Goal: Task Accomplishment & Management: Use online tool/utility

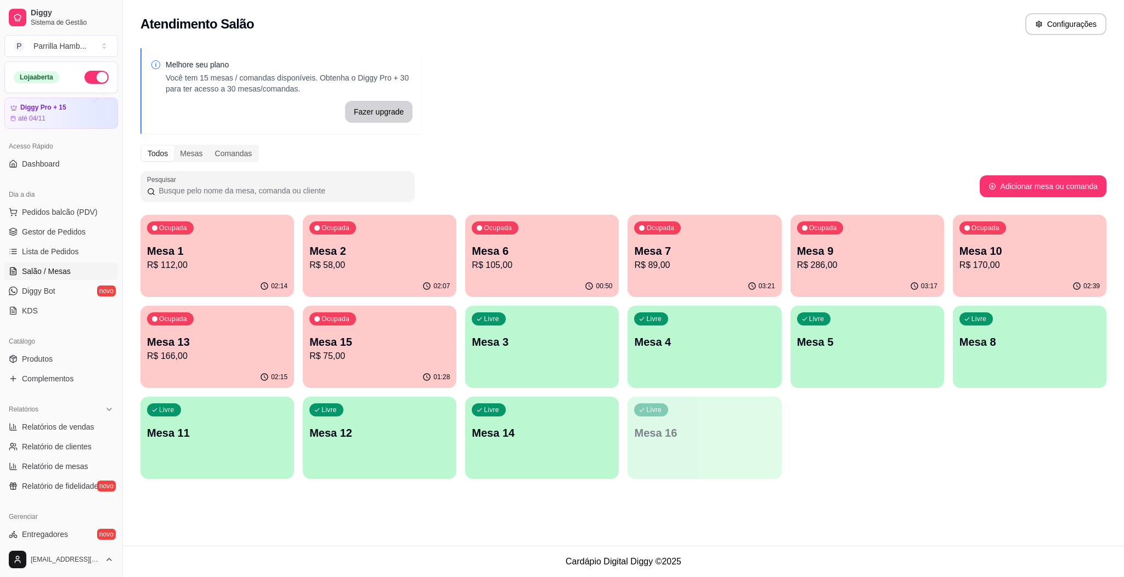
click at [433, 344] on p "Mesa 15" at bounding box center [379, 342] width 140 height 15
click at [191, 357] on p "R$ 166,00" at bounding box center [217, 356] width 136 height 13
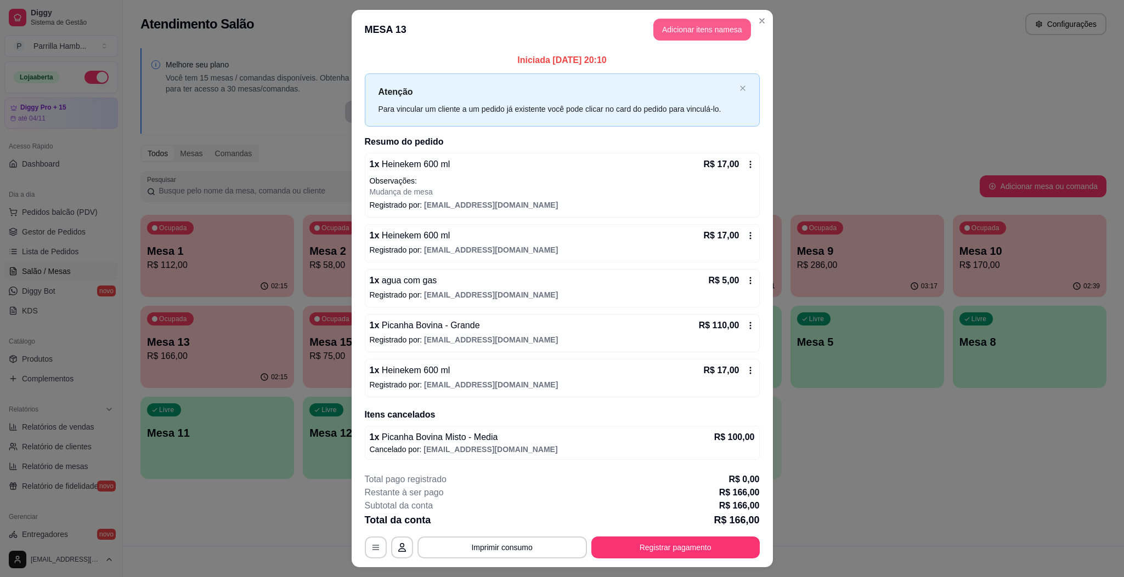
click at [680, 23] on button "Adicionar itens na mesa" at bounding box center [702, 30] width 98 height 22
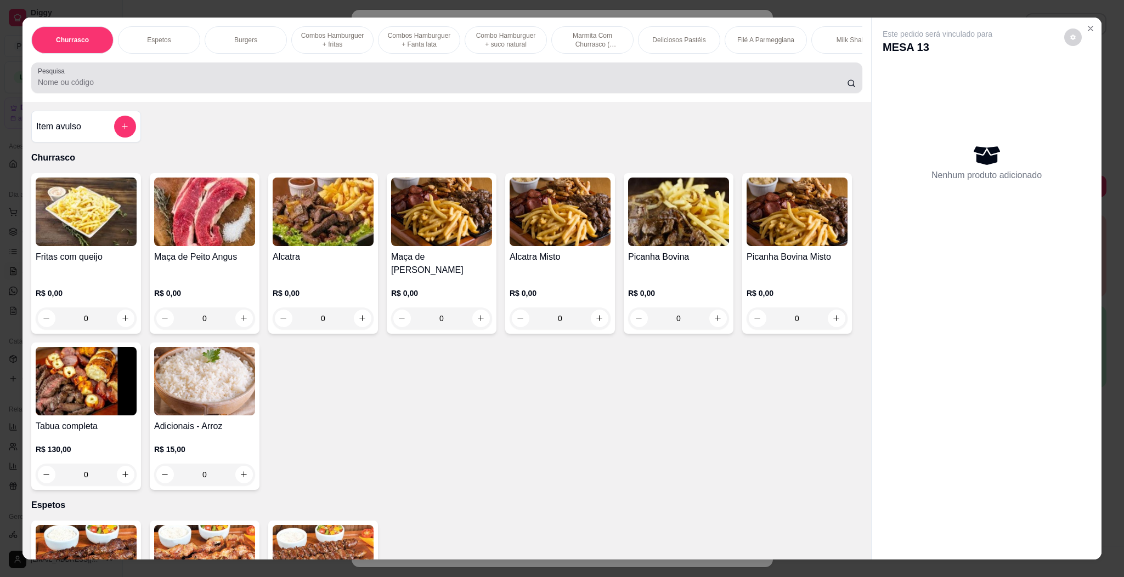
click at [464, 88] on input "Pesquisa" at bounding box center [442, 82] width 809 height 11
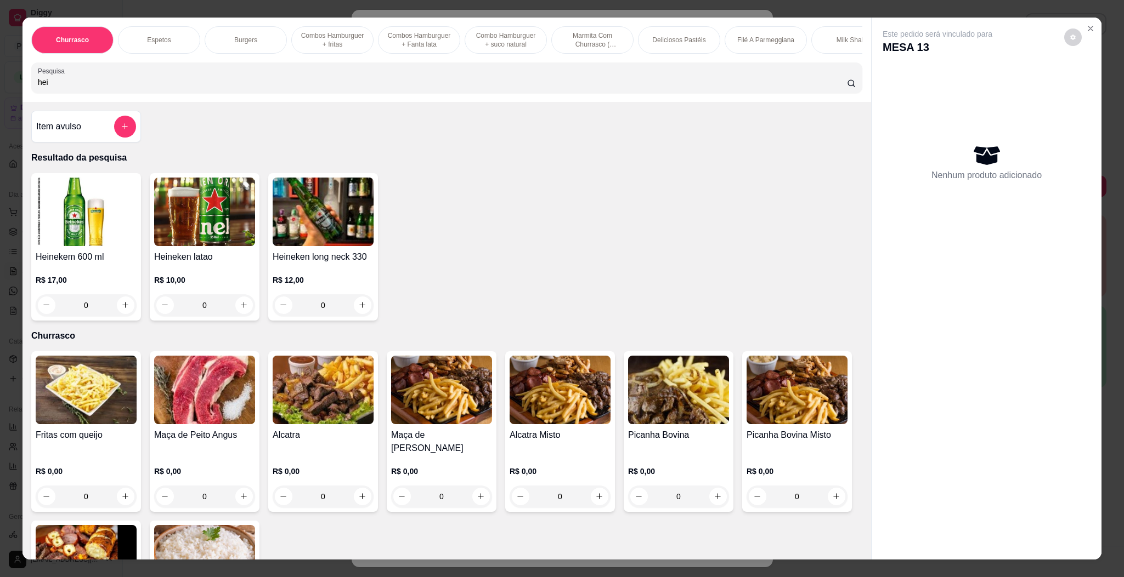
type input "hei"
click at [88, 246] on img at bounding box center [86, 212] width 101 height 69
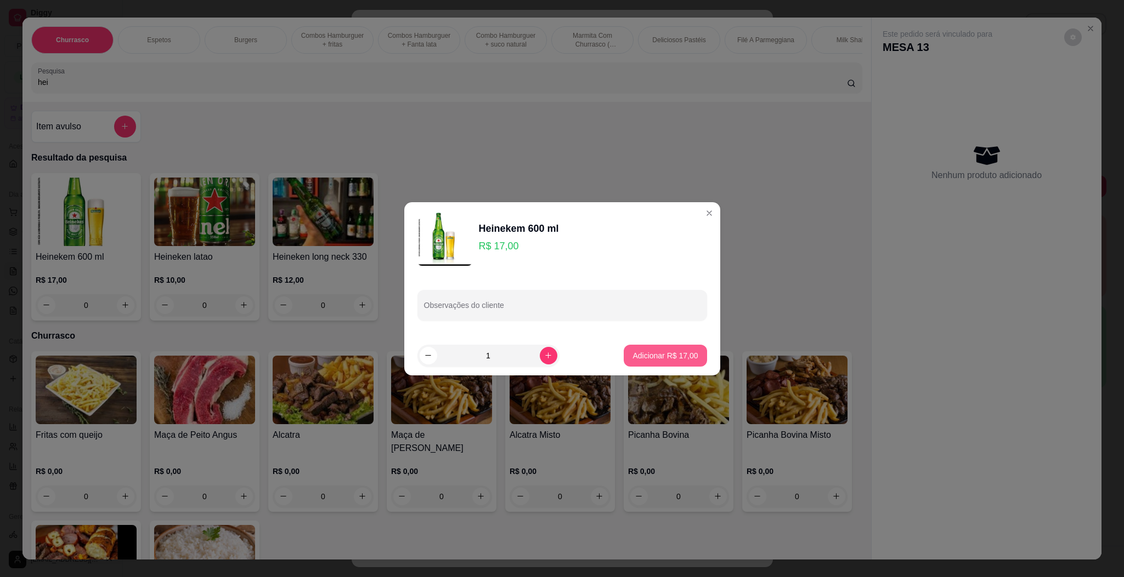
click at [657, 357] on p "Adicionar R$ 17,00" at bounding box center [664, 355] width 65 height 11
type input "1"
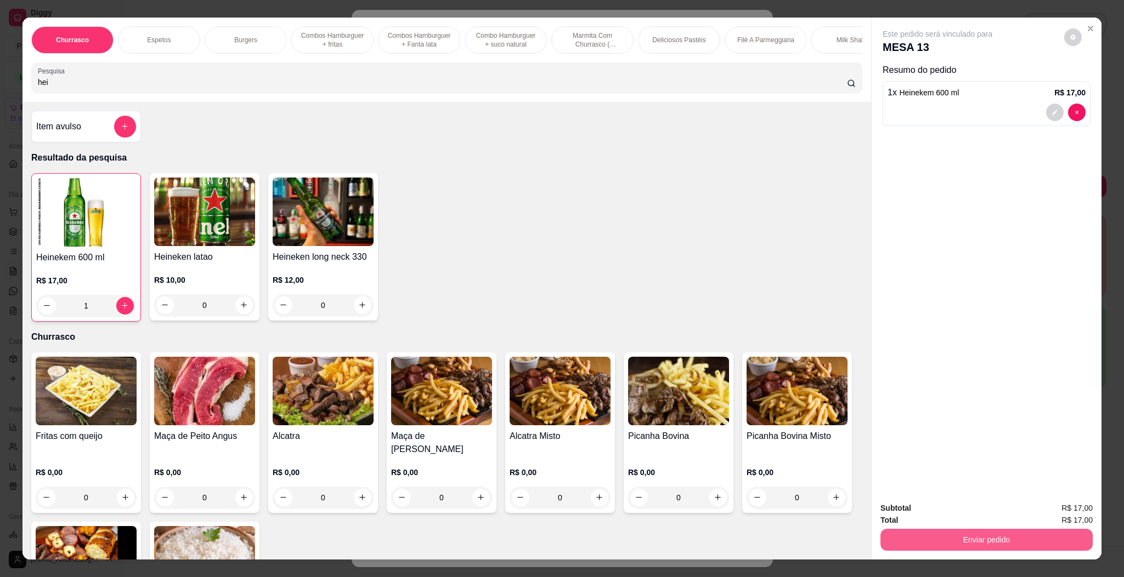
click at [983, 547] on button "Enviar pedido" at bounding box center [986, 540] width 212 height 22
click at [1071, 507] on button "Enviar pedido" at bounding box center [1062, 513] width 62 height 21
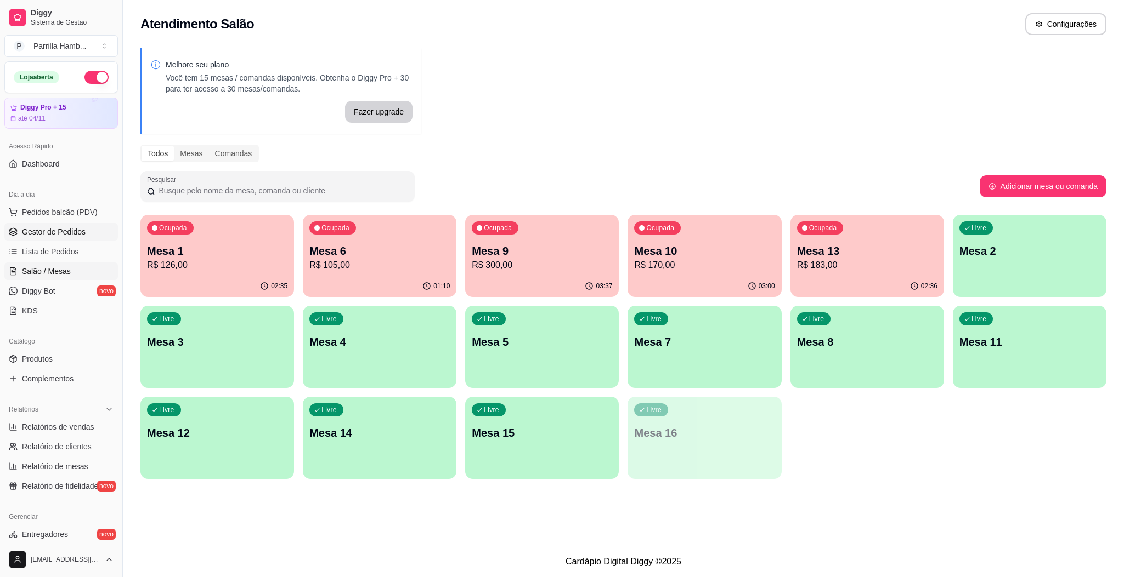
click at [67, 234] on span "Gestor de Pedidos" at bounding box center [54, 231] width 64 height 11
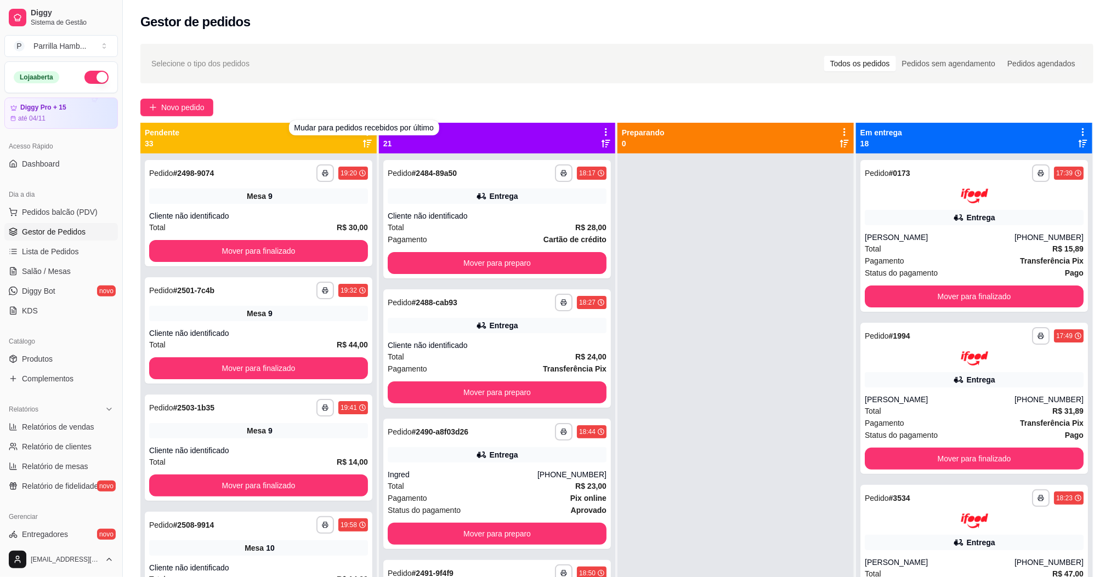
click at [364, 79] on div "Selecione o tipo dos pedidos Todos os pedidos Pedidos sem agendamento Pedidos a…" at bounding box center [616, 63] width 953 height 39
click at [364, 99] on div "Novo pedido" at bounding box center [616, 108] width 953 height 18
click at [364, 132] on icon at bounding box center [368, 132] width 10 height 10
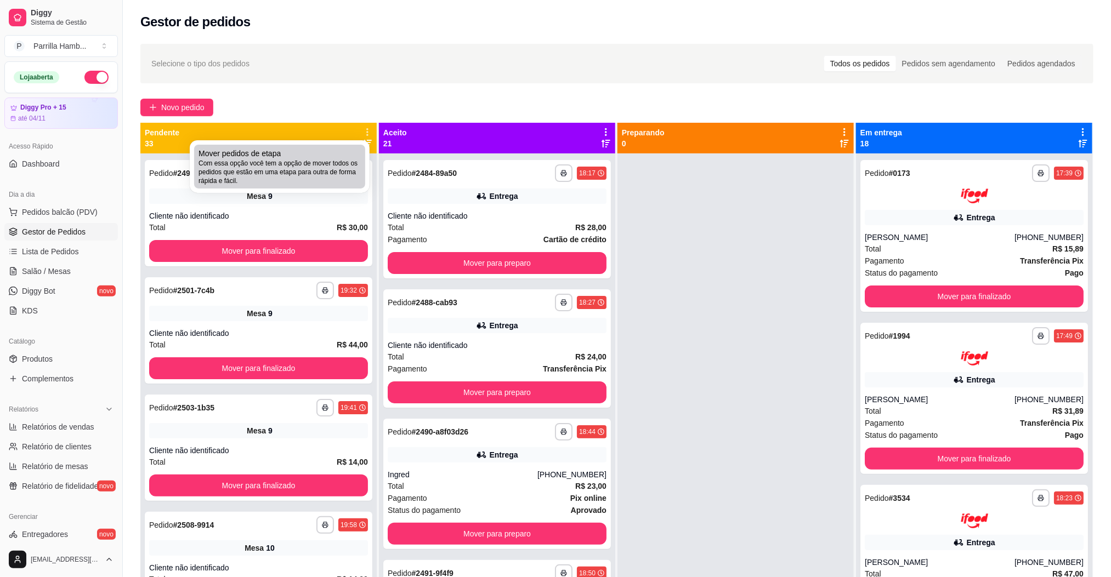
click at [316, 172] on span "Com essa opção você tem a opção de mover todos os pedidos que estão em uma etap…" at bounding box center [280, 172] width 162 height 26
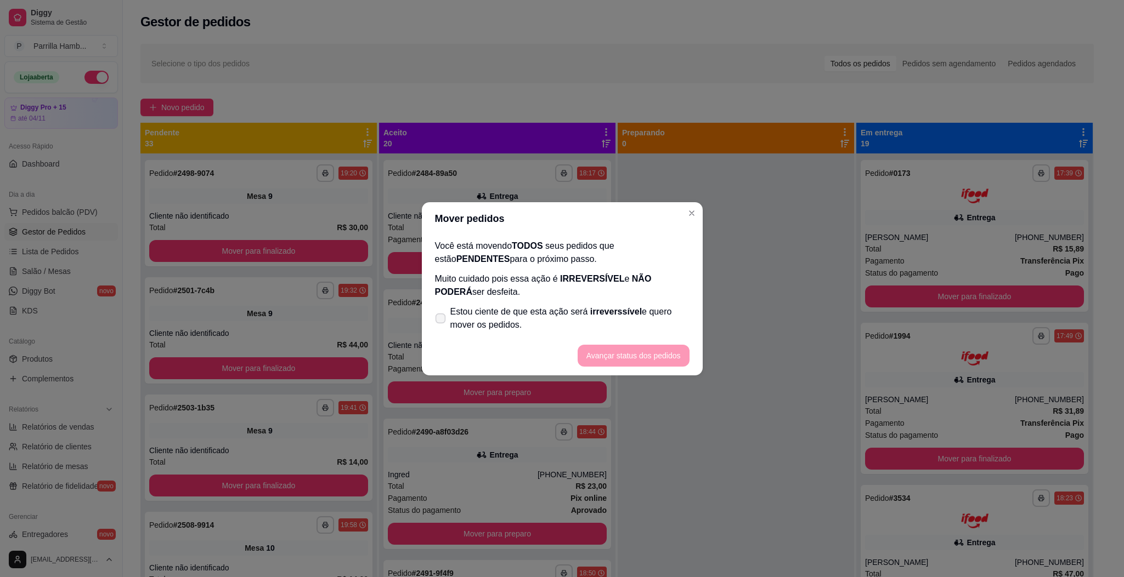
click at [545, 303] on label "Estou ciente de que esta ação será irreverssível e quero mover os pedidos." at bounding box center [562, 318] width 263 height 35
click at [441, 320] on input "Estou ciente de que esta ação será irreverssível e quero mover os pedidos." at bounding box center [437, 323] width 7 height 7
checkbox input "true"
click at [638, 349] on button "Avançar status dos pedidos" at bounding box center [633, 355] width 109 height 21
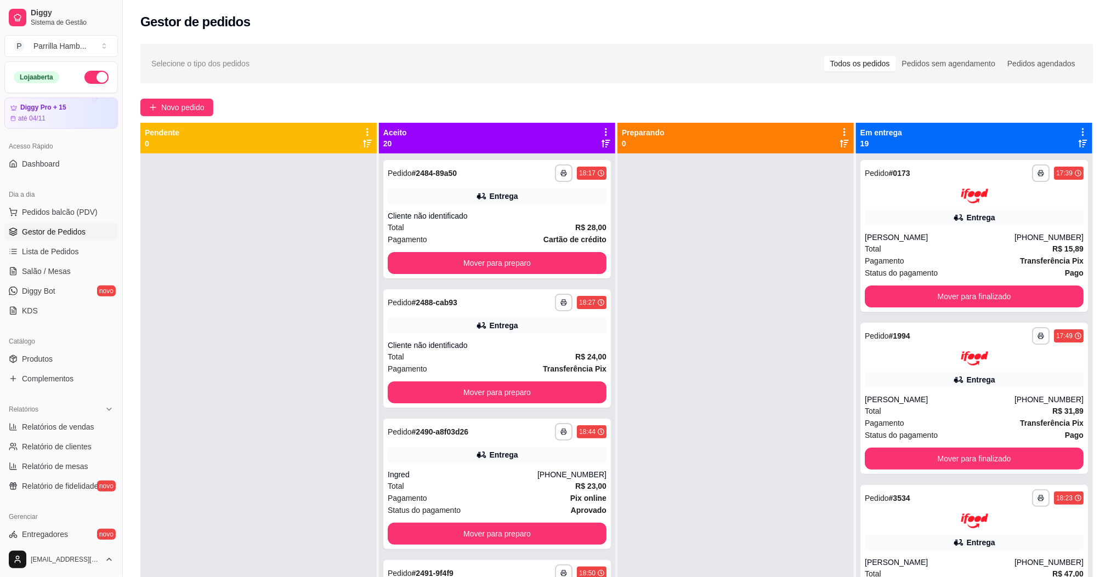
click at [604, 134] on icon at bounding box center [606, 132] width 10 height 10
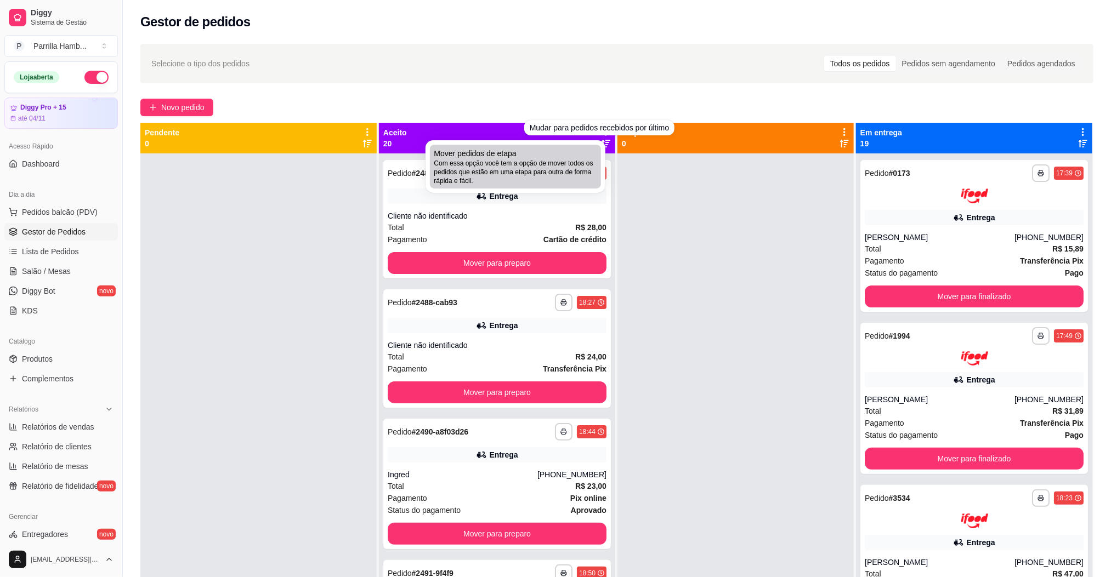
click at [593, 155] on div "Mover pedidos de etapa Com essa opção você tem a opção de mover todos os pedido…" at bounding box center [515, 166] width 162 height 37
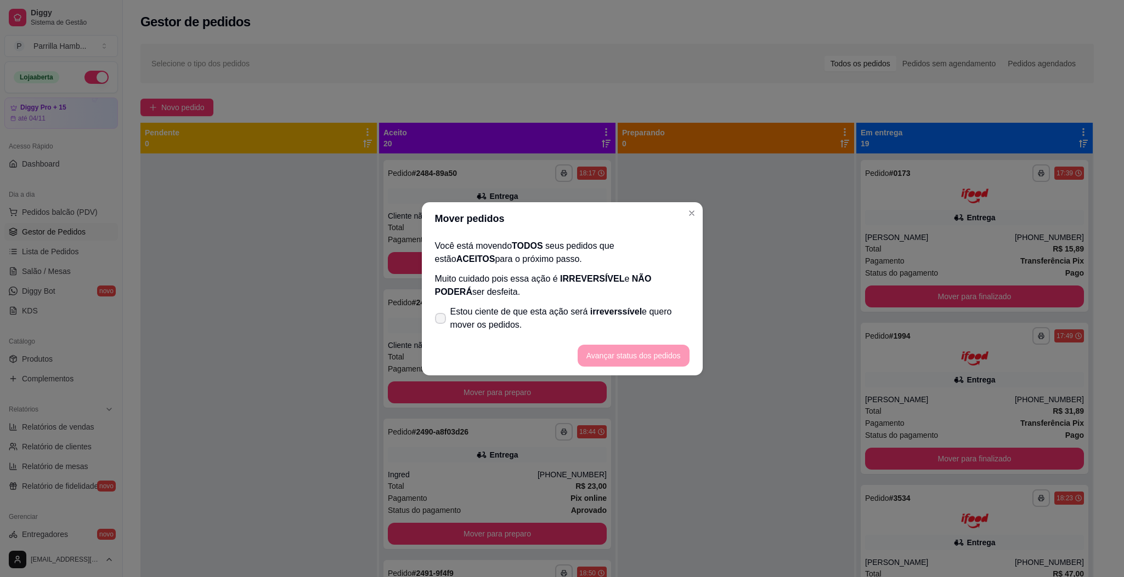
click at [537, 331] on label "Estou ciente de que esta ação será irreverssível e quero mover os pedidos." at bounding box center [562, 318] width 263 height 35
click at [441, 327] on input "Estou ciente de que esta ação será irreverssível e quero mover os pedidos." at bounding box center [437, 323] width 7 height 7
checkbox input "true"
click at [649, 361] on button "Avançar status dos pedidos" at bounding box center [633, 355] width 109 height 21
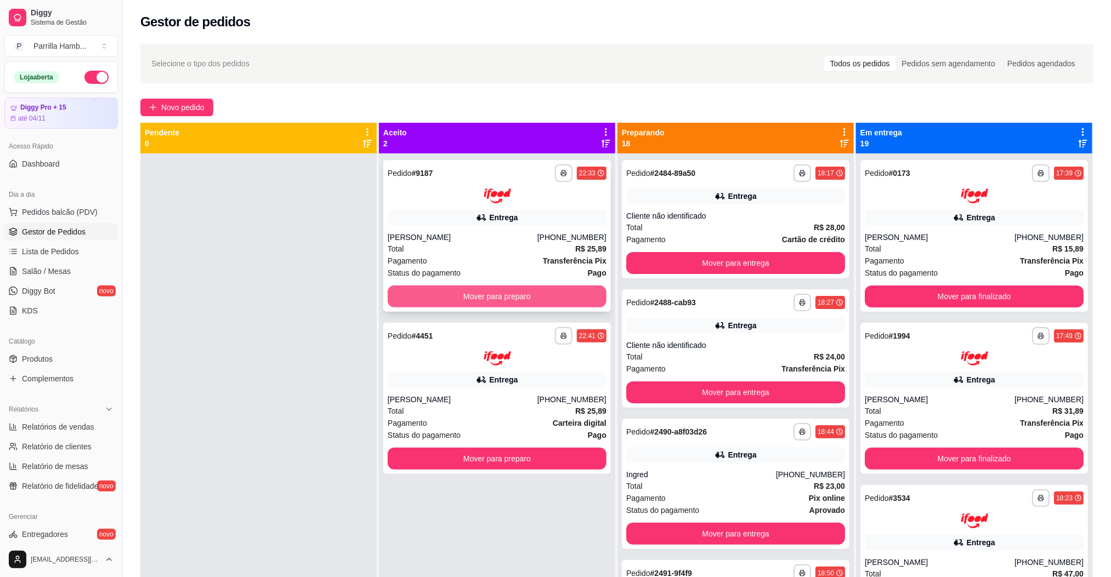
click at [538, 292] on button "Mover para preparo" at bounding box center [497, 297] width 219 height 22
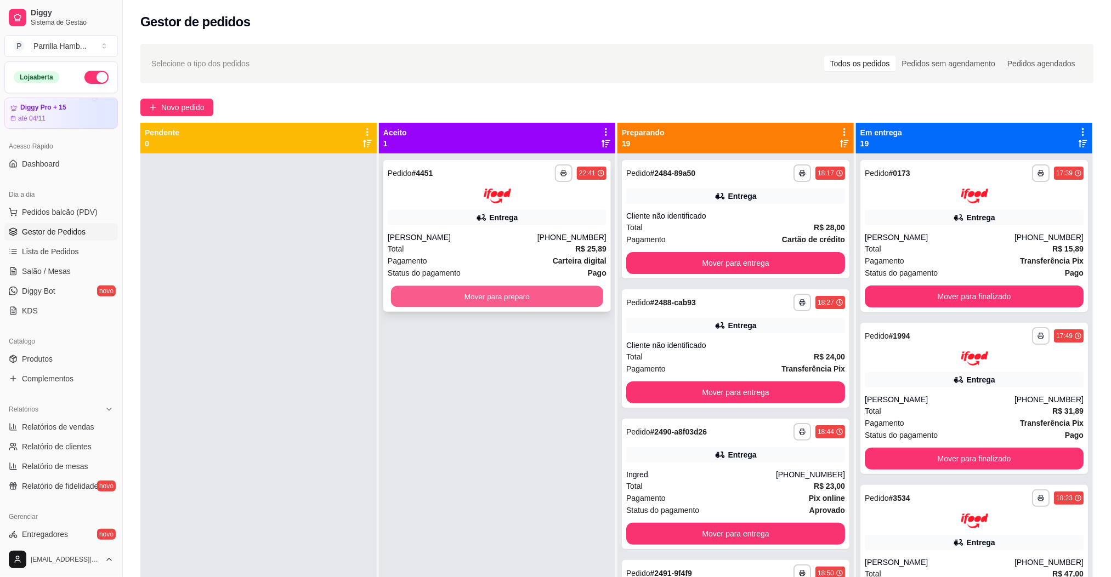
click at [538, 294] on button "Mover para preparo" at bounding box center [497, 296] width 212 height 21
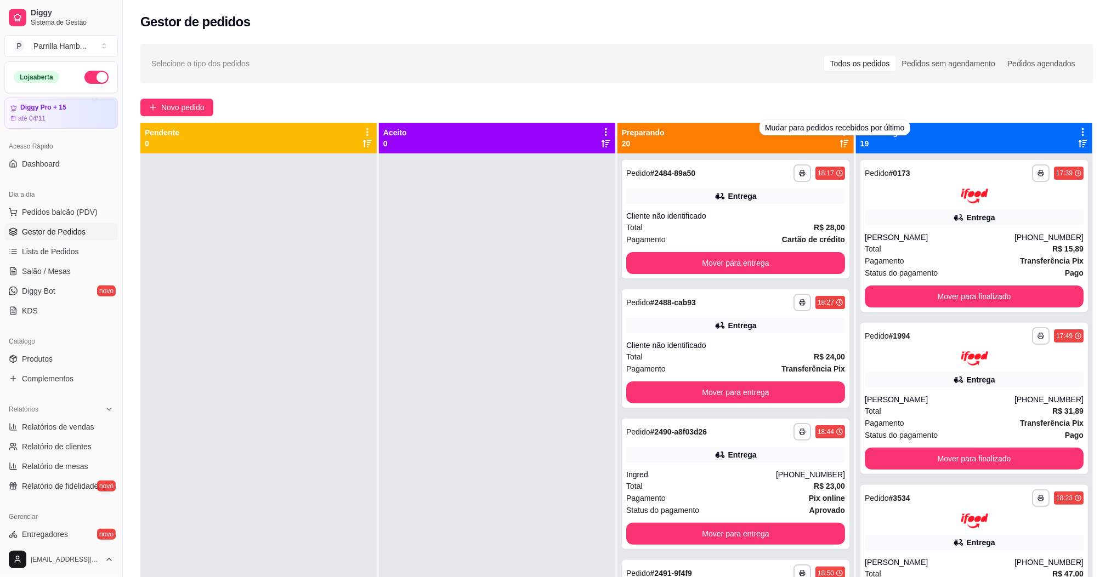
click at [765, 93] on div "**********" at bounding box center [617, 375] width 988 height 676
click at [840, 131] on icon at bounding box center [845, 132] width 10 height 10
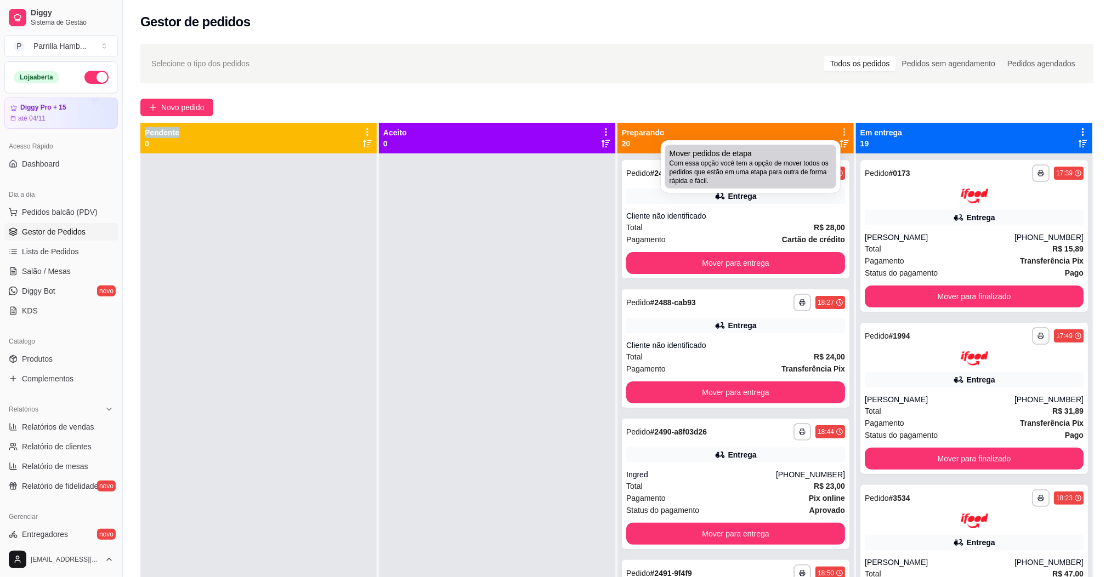
click at [807, 155] on div "Mover pedidos de etapa Com essa opção você tem a opção de mover todos os pedido…" at bounding box center [751, 166] width 162 height 37
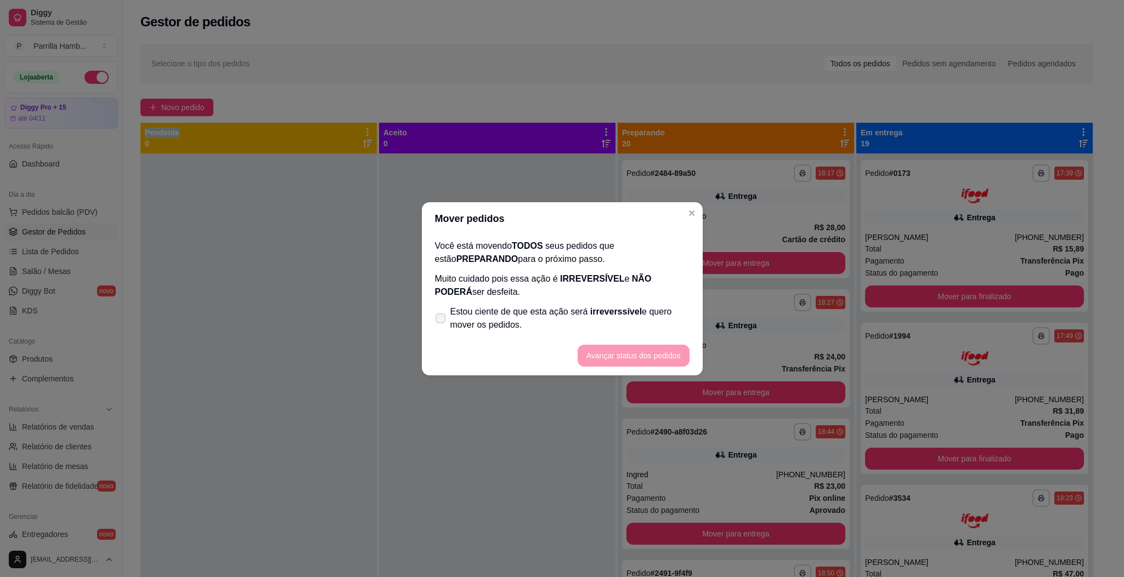
click at [626, 318] on span "Estou ciente de que esta ação será irreverssível e quero mover os pedidos." at bounding box center [569, 318] width 239 height 26
click at [441, 320] on input "Estou ciente de que esta ação será irreverssível e quero mover os pedidos." at bounding box center [437, 323] width 7 height 7
checkbox input "true"
click at [657, 353] on button "Avançar status dos pedidos" at bounding box center [633, 355] width 109 height 21
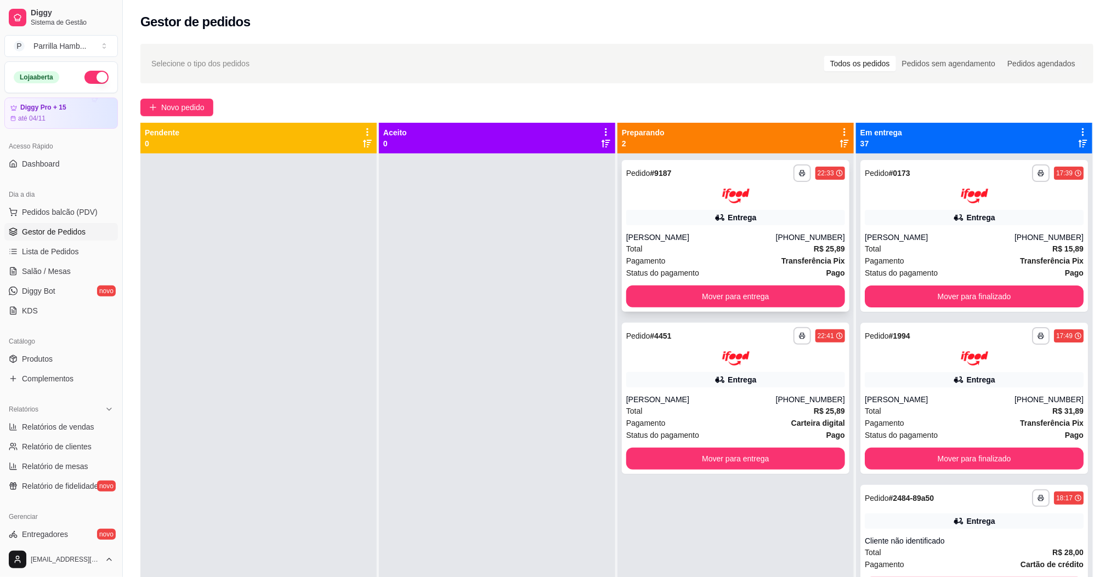
click at [757, 284] on div "**********" at bounding box center [736, 236] width 228 height 152
click at [777, 298] on button "Mover para entrega" at bounding box center [736, 296] width 212 height 21
click at [777, 448] on button "Mover para entrega" at bounding box center [735, 459] width 219 height 22
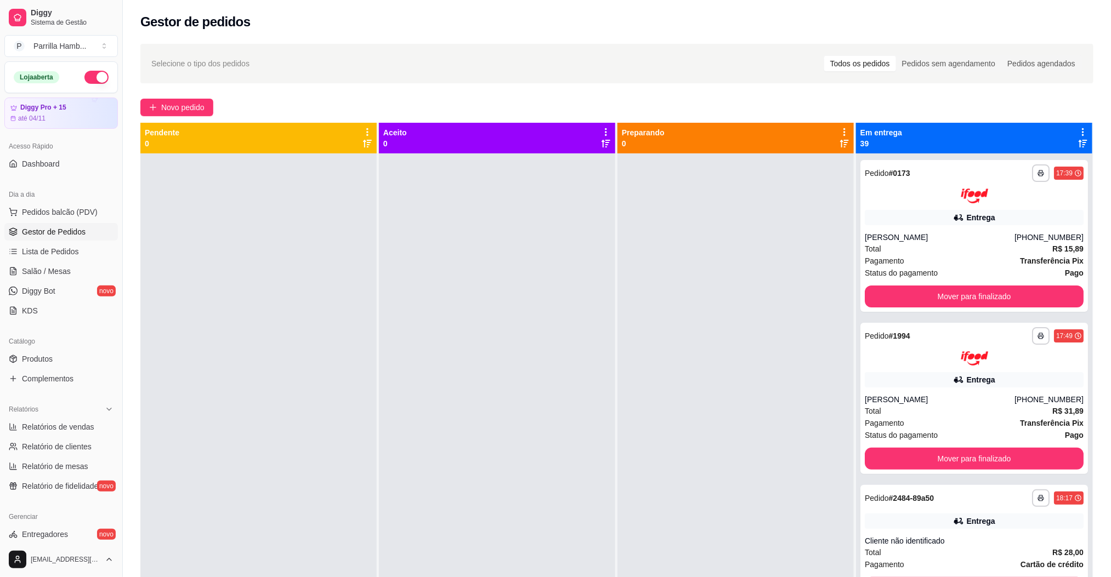
click at [777, 298] on div at bounding box center [736, 442] width 236 height 577
click at [1070, 126] on div "Em entrega 39" at bounding box center [974, 138] width 236 height 31
click at [1078, 129] on icon at bounding box center [1083, 132] width 10 height 10
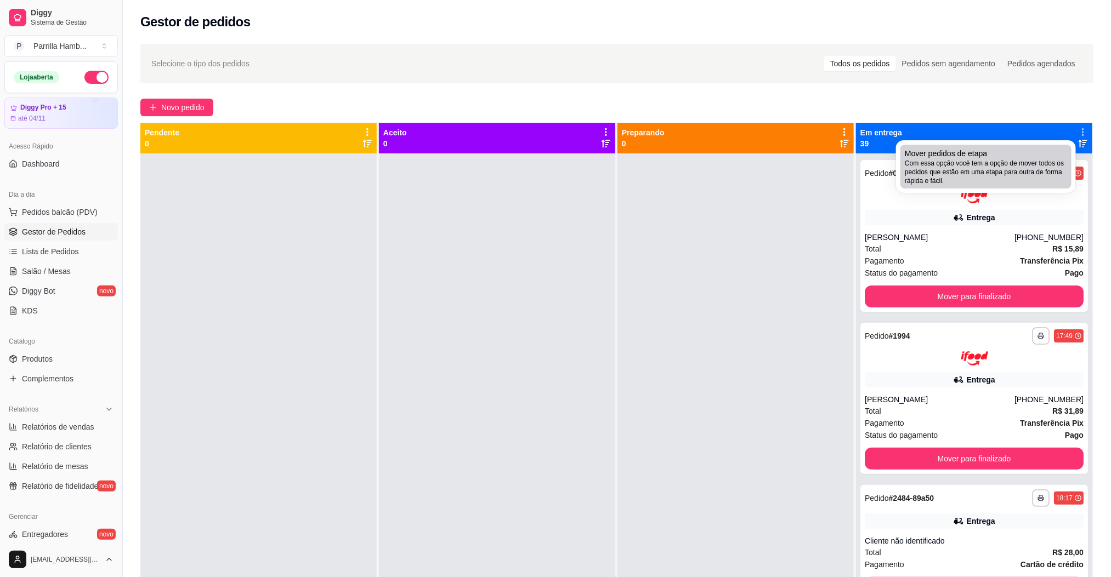
click at [969, 167] on span "Com essa opção você tem a opção de mover todos os pedidos que estão em uma etap…" at bounding box center [986, 172] width 162 height 26
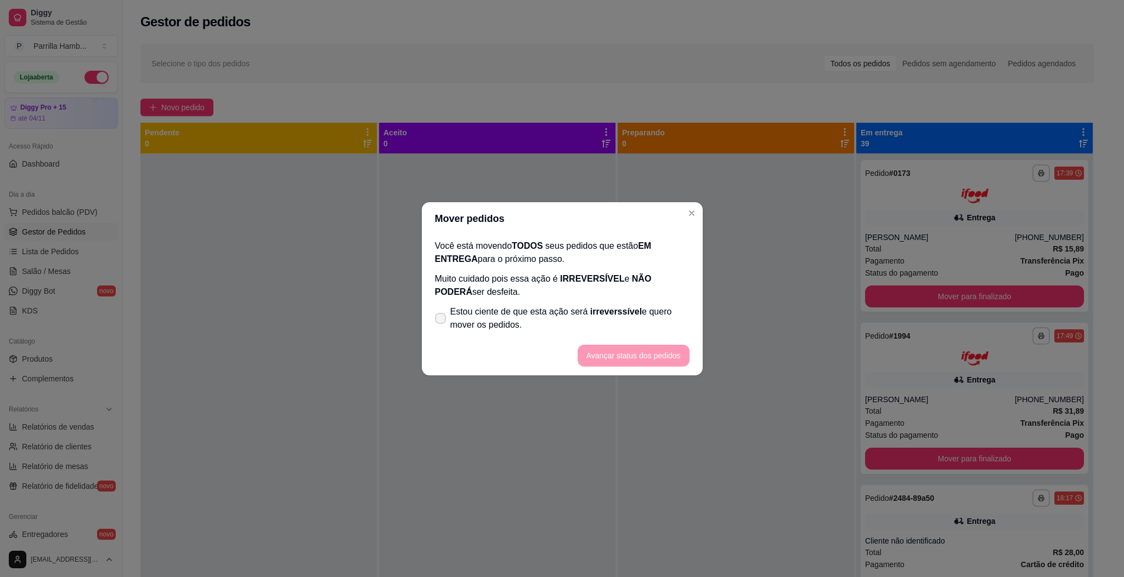
click at [577, 312] on span "Estou ciente de que esta ação será irreverssível e quero mover os pedidos." at bounding box center [569, 318] width 239 height 26
click at [441, 320] on input "Estou ciente de que esta ação será irreverssível e quero mover os pedidos." at bounding box center [437, 323] width 7 height 7
checkbox input "true"
click at [634, 352] on button "Avançar status dos pedidos" at bounding box center [633, 356] width 112 height 22
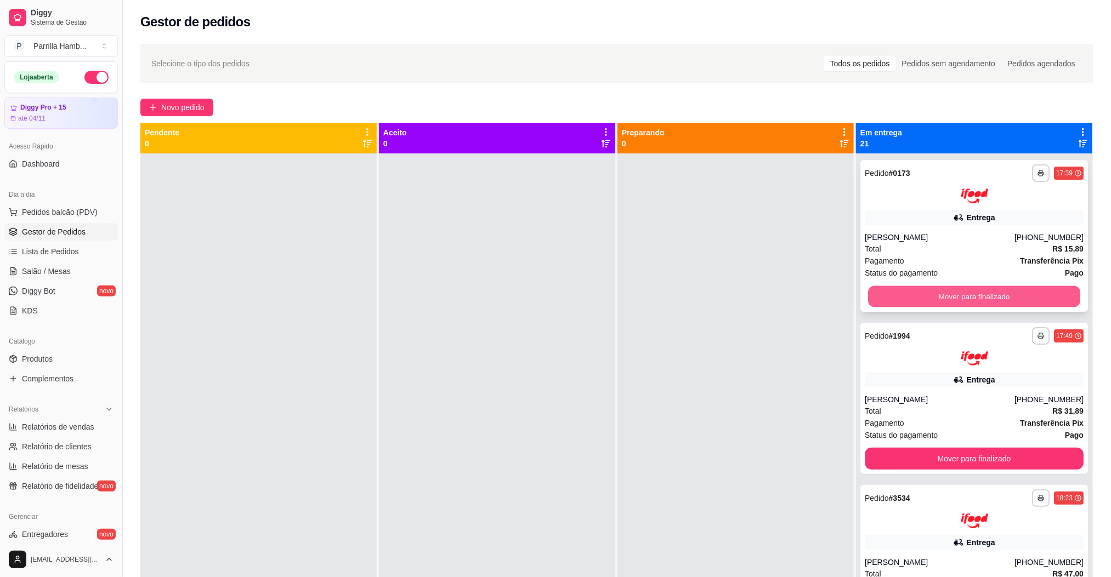
click at [898, 293] on button "Mover para finalizado" at bounding box center [974, 296] width 212 height 21
click at [897, 293] on button "Mover para finalizado" at bounding box center [974, 297] width 219 height 22
click at [897, 293] on div "Mover para finalizado" at bounding box center [974, 297] width 219 height 22
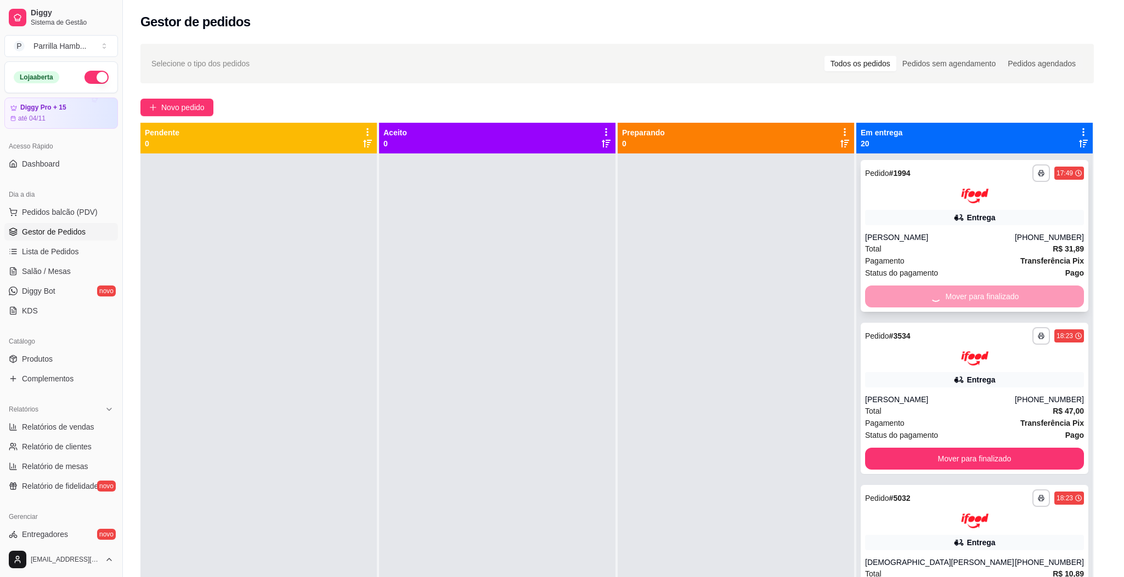
click at [897, 293] on div "Mover para finalizado" at bounding box center [974, 297] width 219 height 22
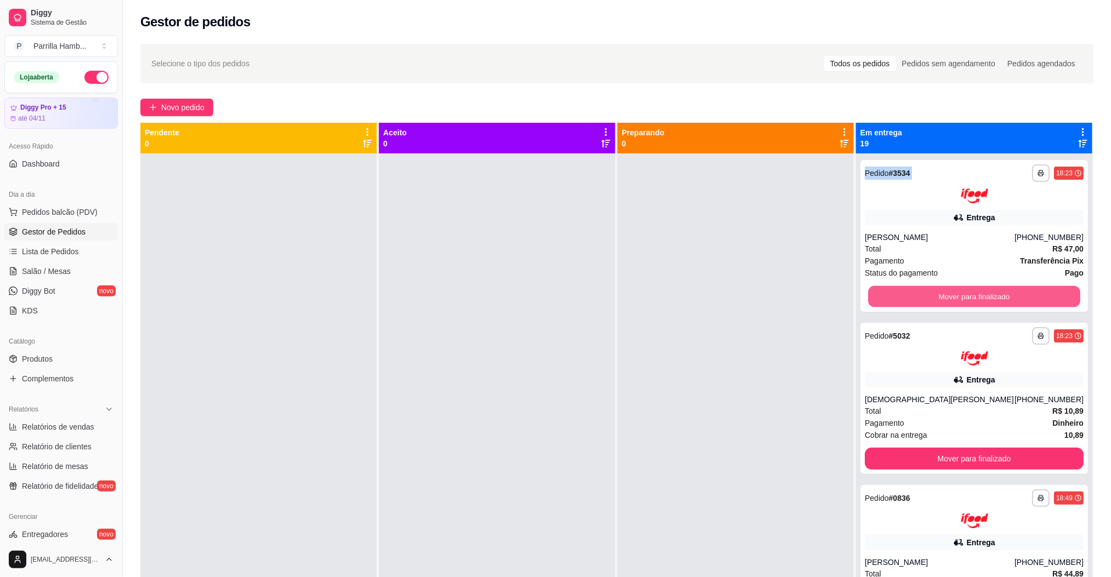
click at [897, 293] on button "Mover para finalizado" at bounding box center [974, 296] width 212 height 21
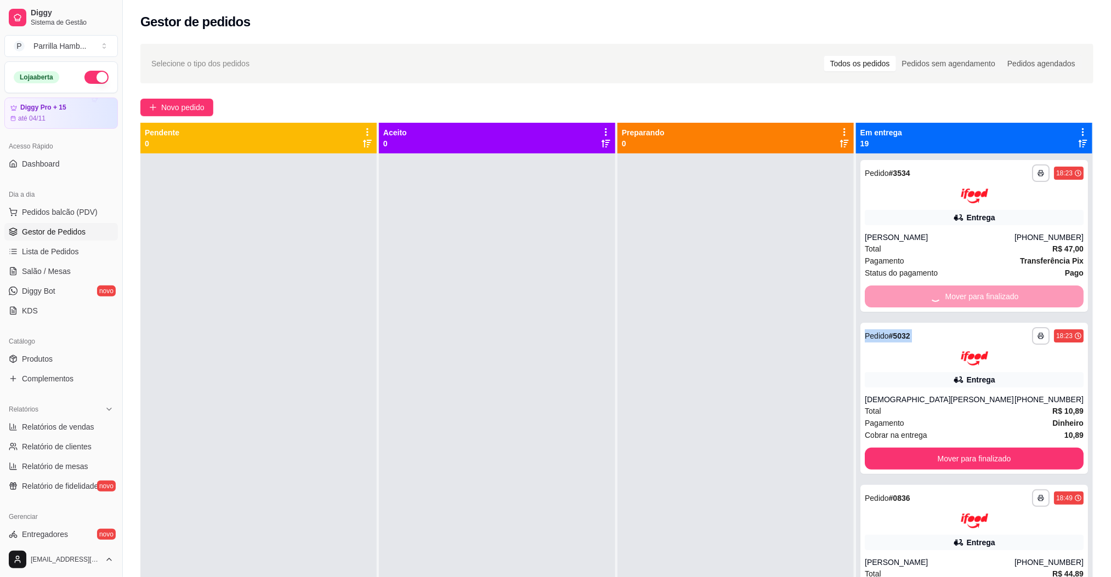
click at [897, 293] on div "Mover para finalizado" at bounding box center [974, 297] width 219 height 22
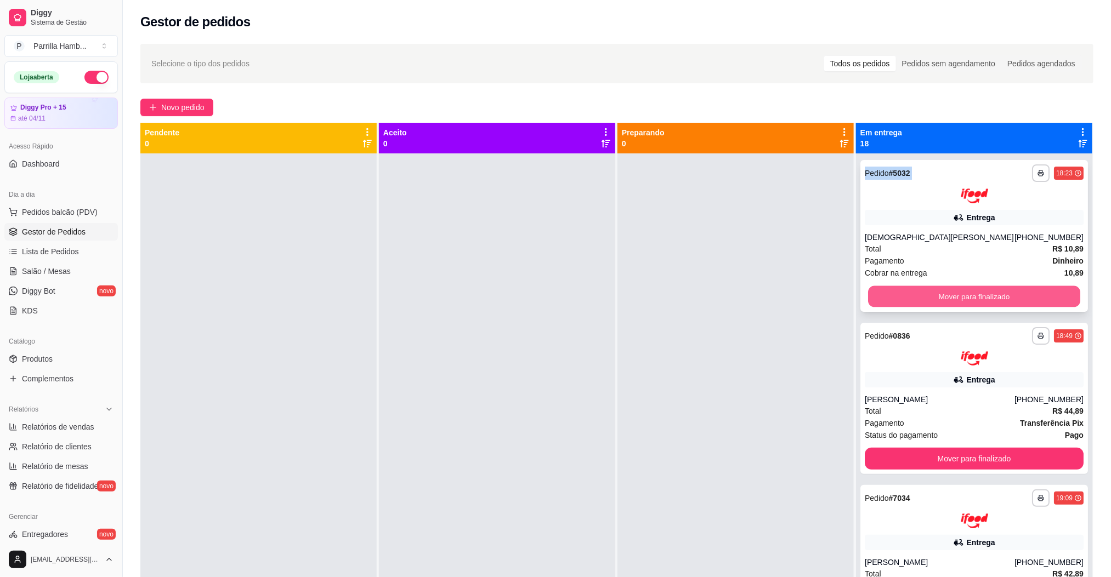
click at [897, 293] on button "Mover para finalizado" at bounding box center [974, 296] width 212 height 21
click at [897, 293] on div "Mover para finalizado" at bounding box center [974, 297] width 219 height 22
click at [897, 293] on button "Mover para finalizado" at bounding box center [974, 296] width 212 height 21
click at [897, 293] on div "Mover para finalizado" at bounding box center [974, 297] width 219 height 22
click at [897, 293] on button "Mover para finalizado" at bounding box center [974, 296] width 212 height 21
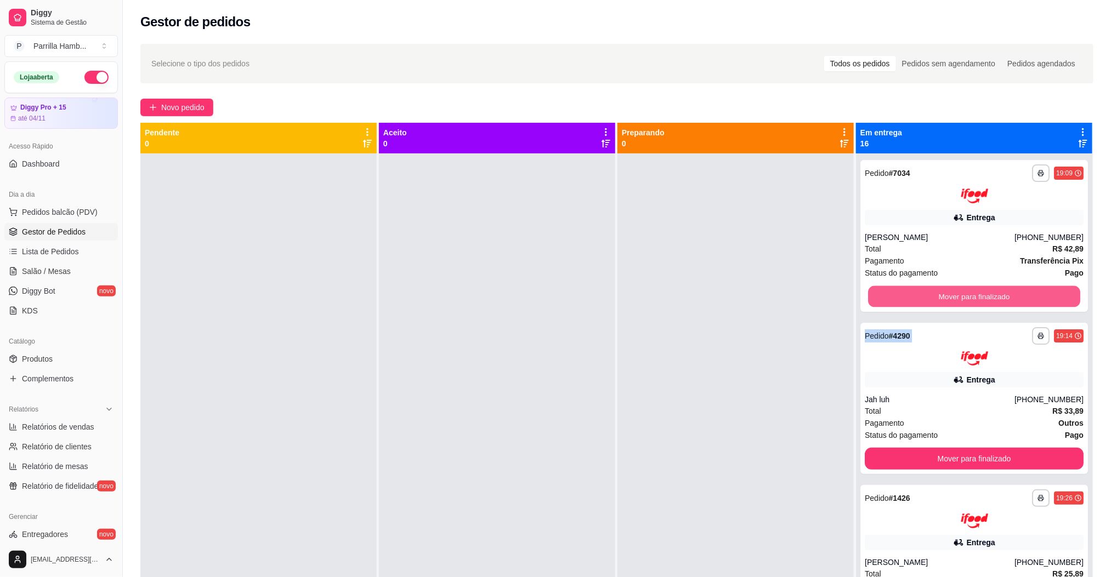
click at [897, 293] on div "Mover para finalizado" at bounding box center [974, 297] width 219 height 22
click at [897, 293] on button "Mover para finalizado" at bounding box center [974, 296] width 212 height 21
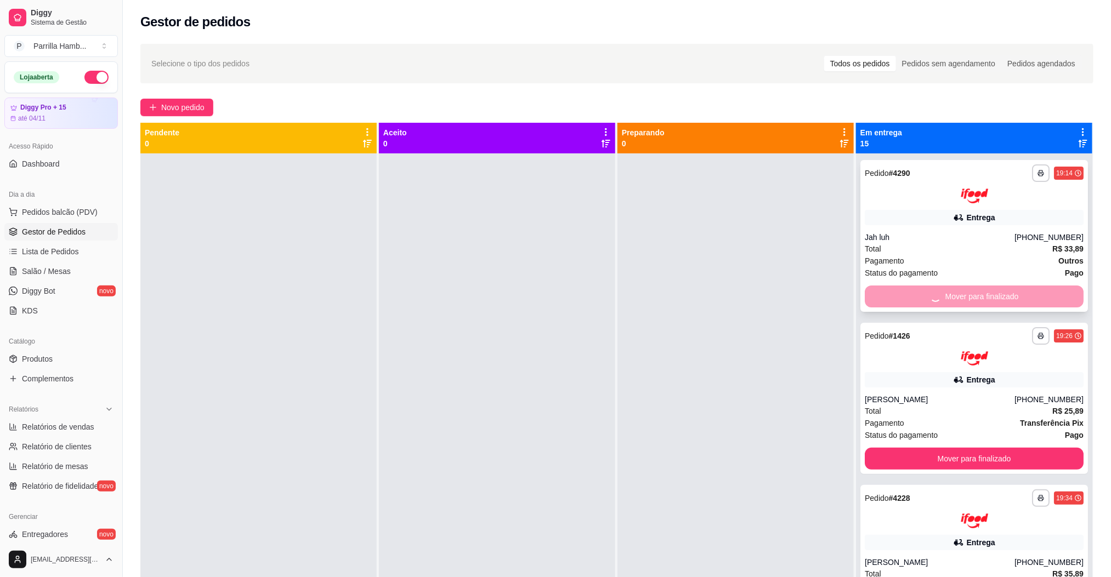
click at [892, 292] on div "Mover para finalizado" at bounding box center [974, 297] width 219 height 22
click at [889, 292] on button "Mover para finalizado" at bounding box center [974, 296] width 212 height 21
click at [889, 292] on div "Mover para finalizado" at bounding box center [974, 297] width 219 height 22
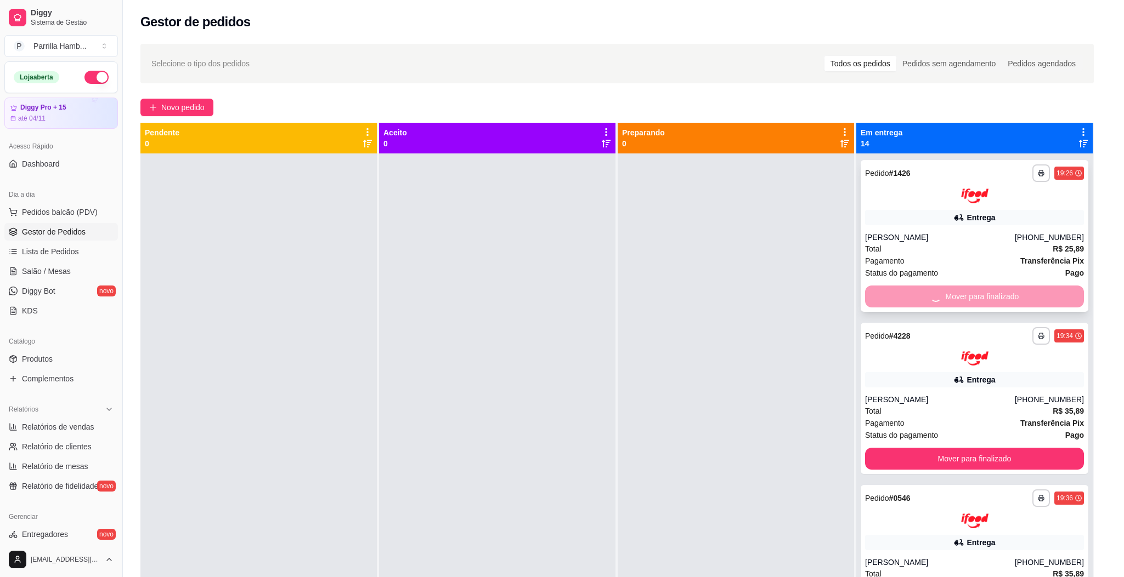
click at [889, 448] on button "Mover para finalizado" at bounding box center [974, 459] width 219 height 22
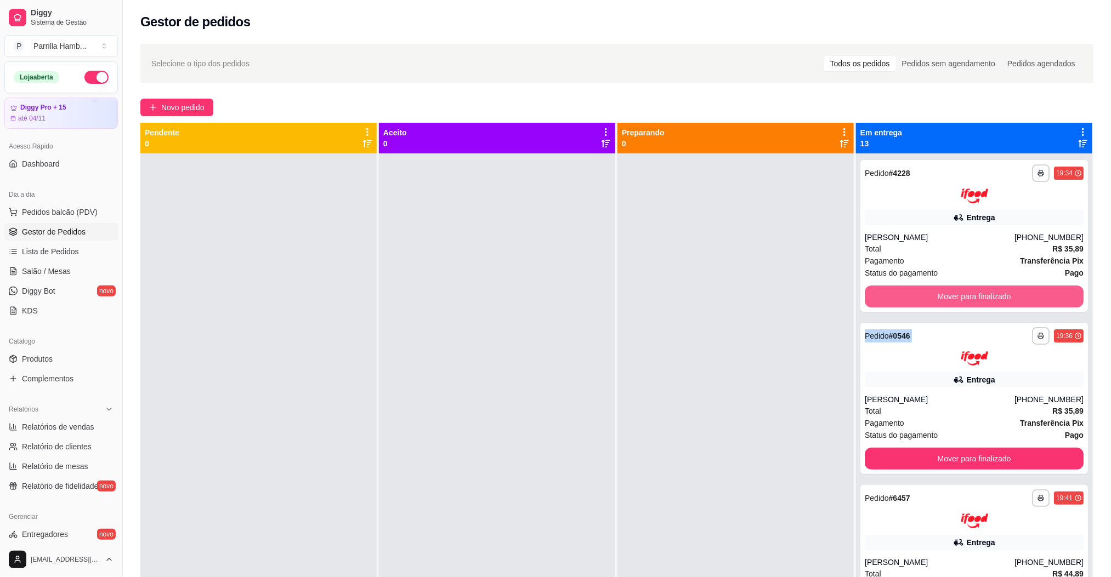
click at [889, 292] on div "Mover para finalizado" at bounding box center [974, 297] width 219 height 22
click at [889, 292] on button "Mover para finalizado" at bounding box center [974, 296] width 212 height 21
click at [889, 292] on div "Mover para finalizado" at bounding box center [974, 297] width 219 height 22
click at [889, 448] on button "Mover para finalizado" at bounding box center [974, 459] width 219 height 22
click at [889, 292] on button "Mover para finalizado" at bounding box center [974, 296] width 212 height 21
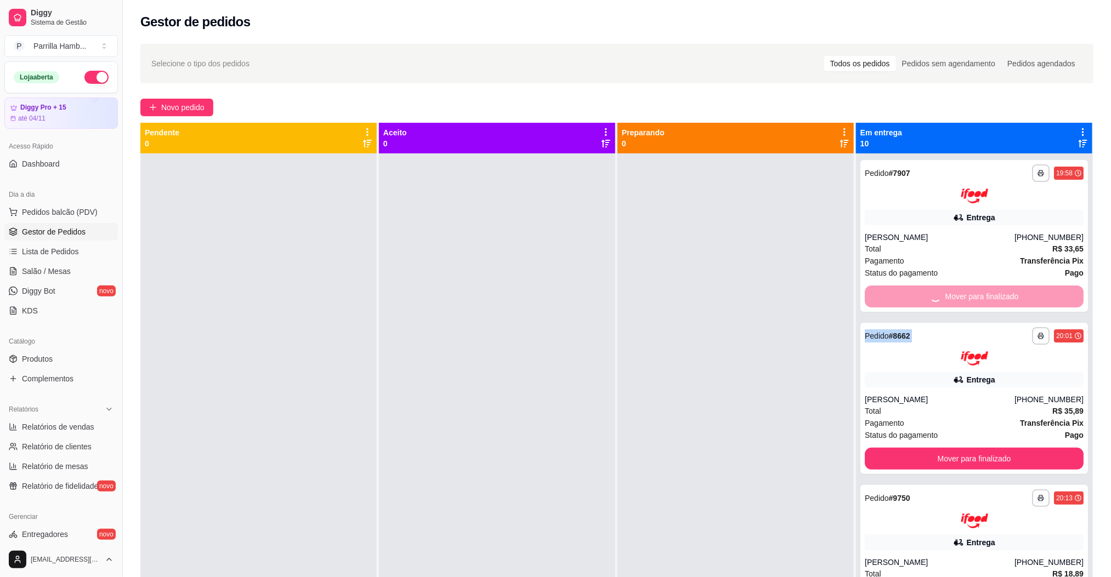
click at [889, 292] on div "Mover para finalizado" at bounding box center [974, 297] width 219 height 22
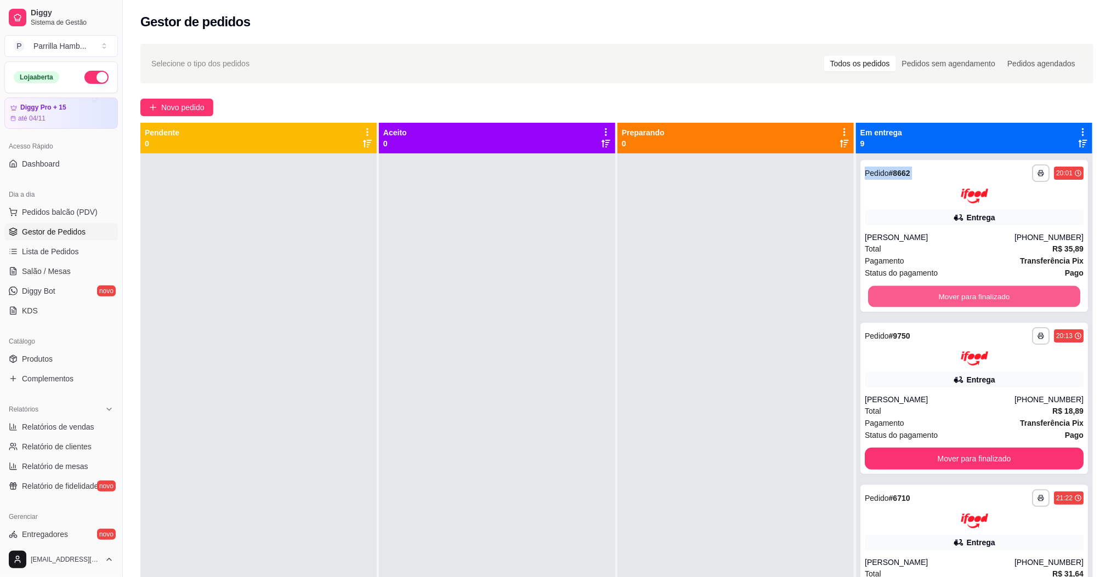
click at [889, 292] on button "Mover para finalizado" at bounding box center [974, 296] width 212 height 21
click at [889, 292] on div "Mover para finalizado" at bounding box center [974, 297] width 219 height 22
click at [889, 292] on button "Mover para finalizado" at bounding box center [974, 297] width 219 height 22
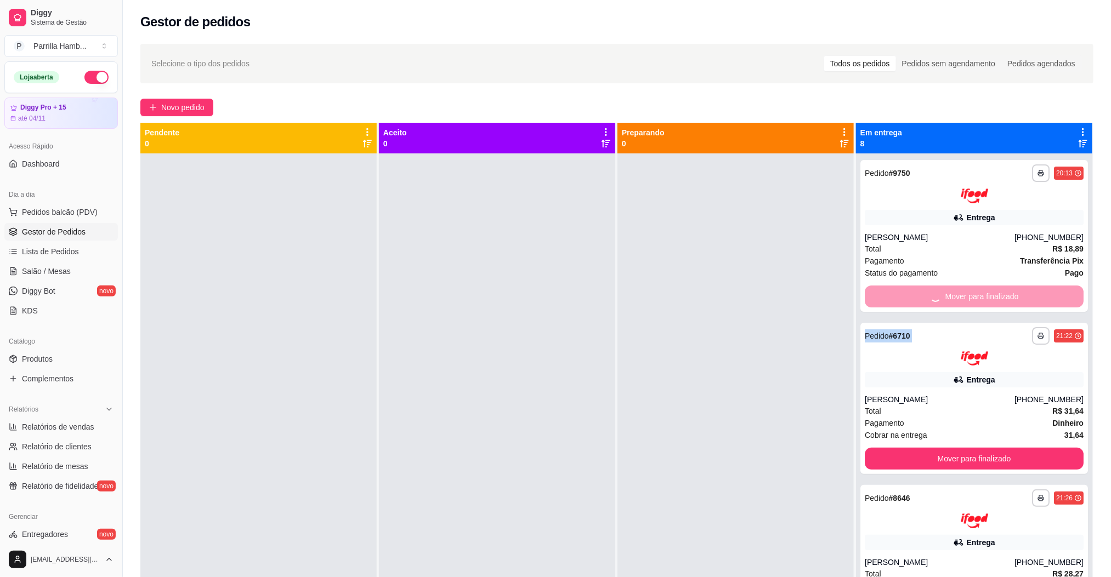
click at [889, 292] on div "Mover para finalizado" at bounding box center [974, 297] width 219 height 22
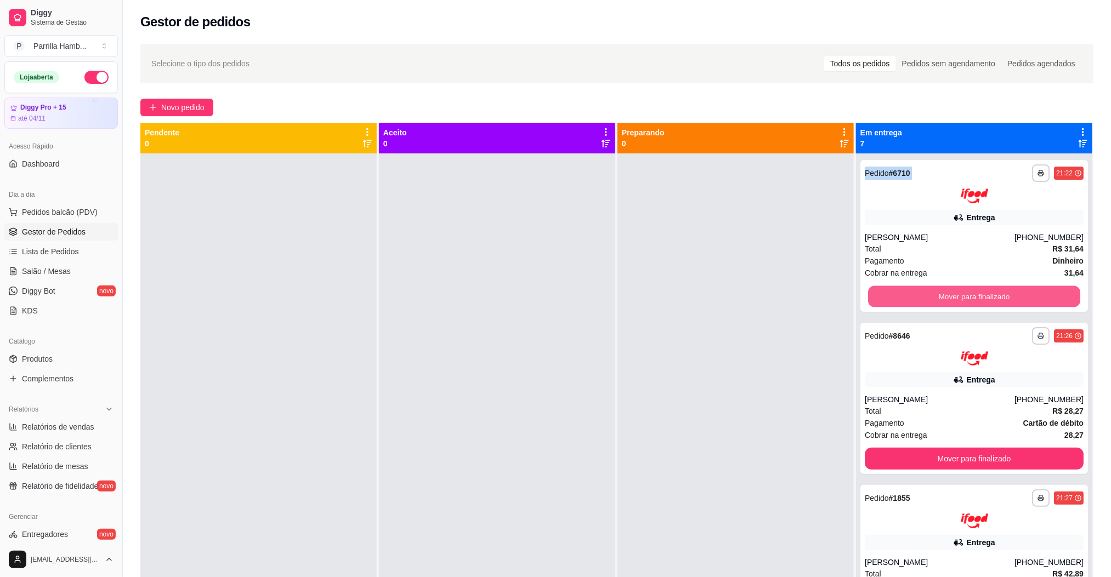
click at [889, 292] on button "Mover para finalizado" at bounding box center [974, 296] width 212 height 21
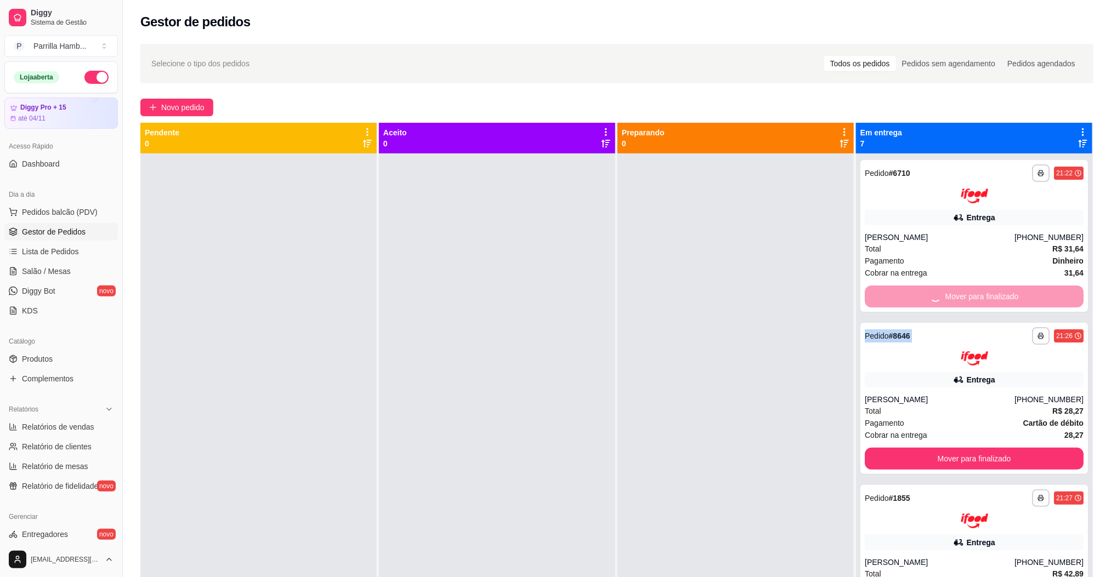
click at [889, 292] on div "Mover para finalizado" at bounding box center [974, 297] width 219 height 22
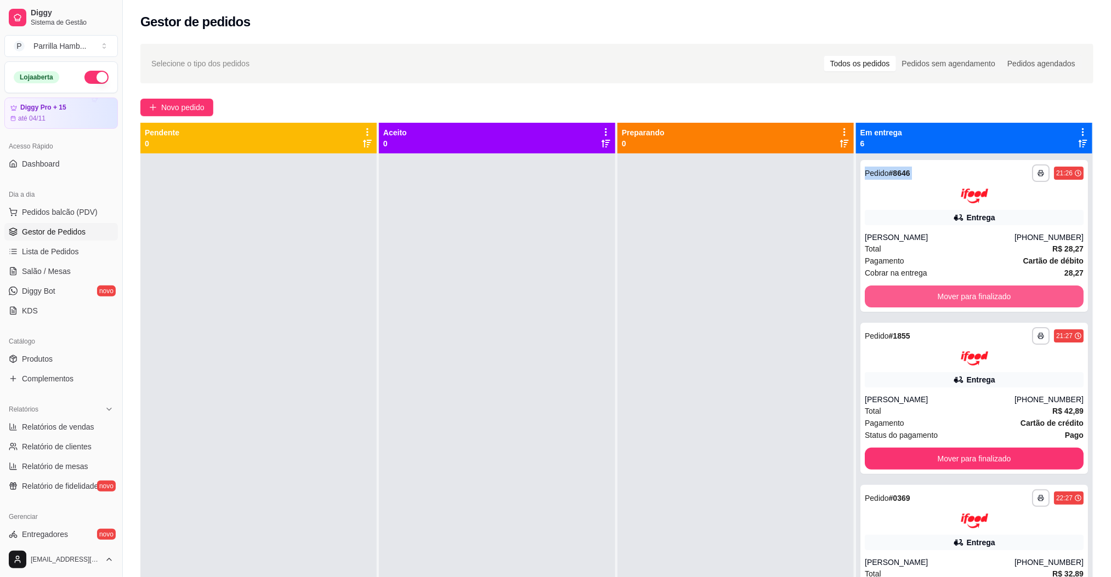
click at [889, 292] on button "Mover para finalizado" at bounding box center [974, 297] width 219 height 22
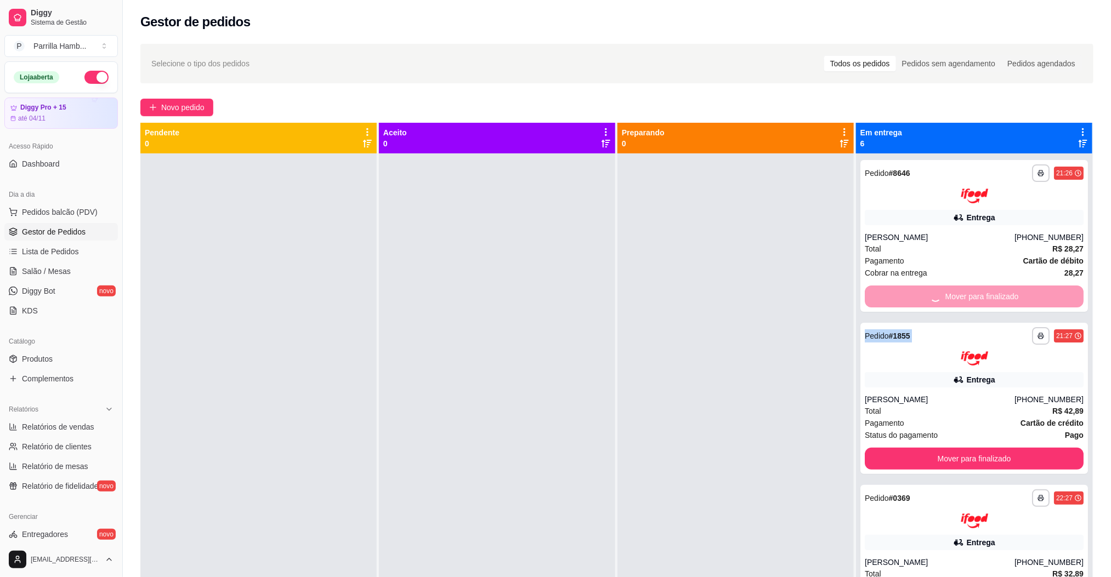
click at [889, 292] on div "Mover para finalizado" at bounding box center [974, 297] width 219 height 22
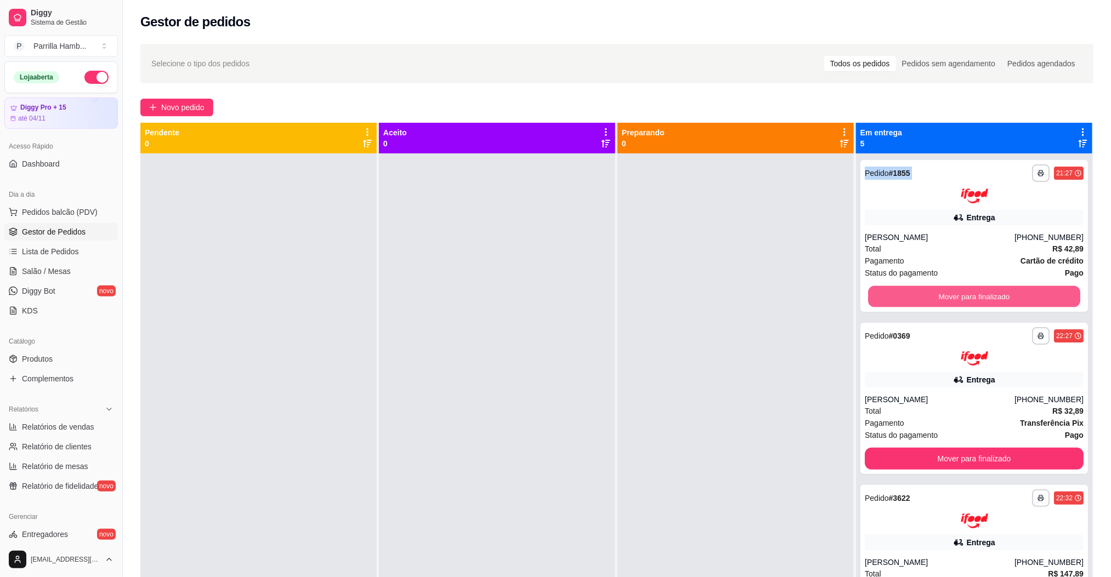
click at [889, 292] on button "Mover para finalizado" at bounding box center [974, 296] width 212 height 21
click at [889, 292] on div "Mover para finalizado" at bounding box center [974, 297] width 219 height 22
click at [889, 292] on button "Mover para finalizado" at bounding box center [974, 296] width 212 height 21
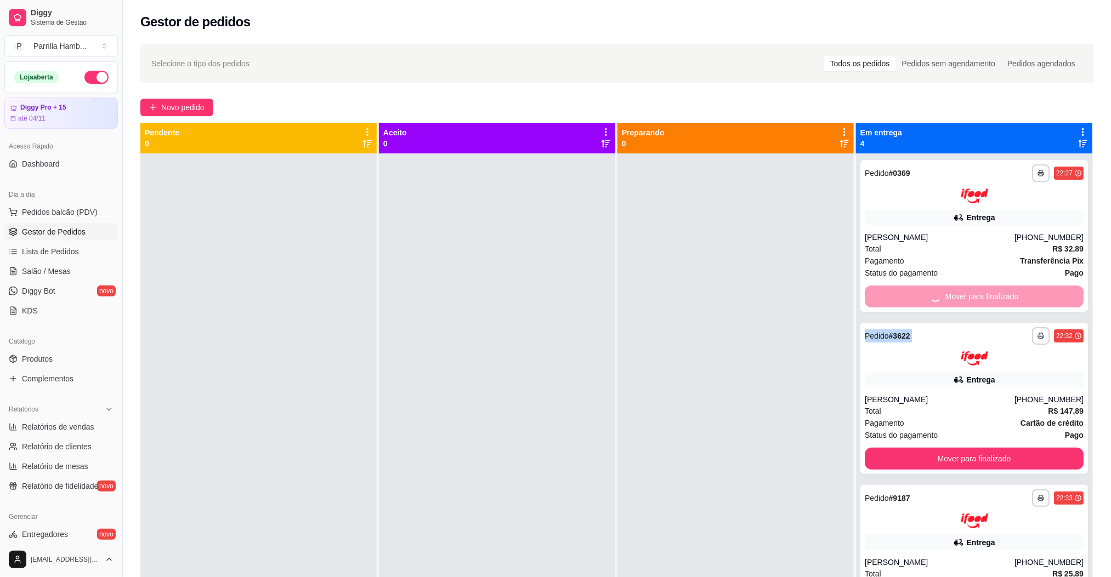
click at [889, 292] on div "Mover para finalizado" at bounding box center [974, 297] width 219 height 22
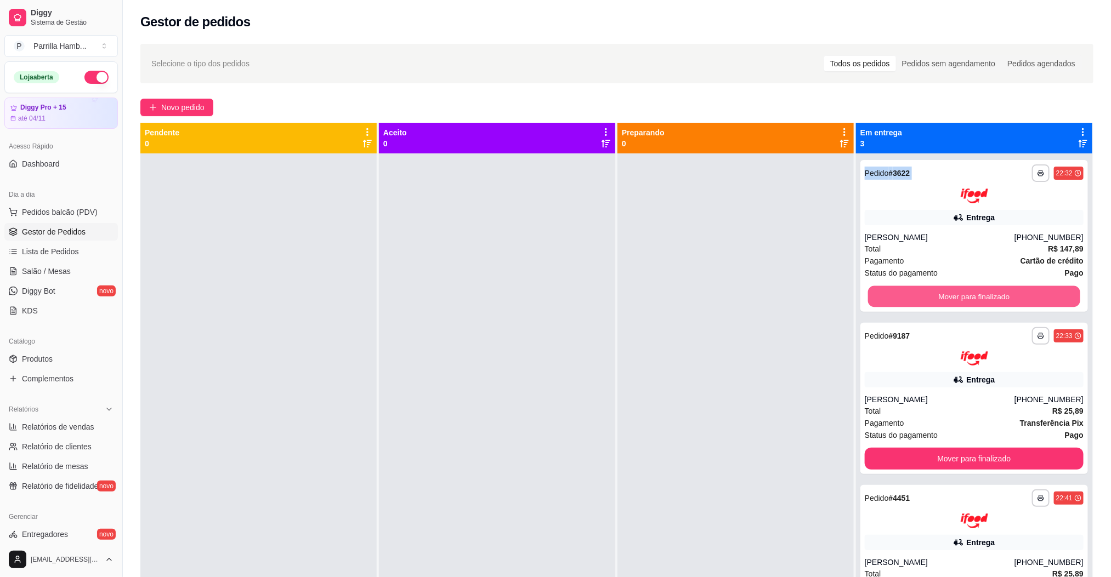
click at [889, 292] on button "Mover para finalizado" at bounding box center [974, 296] width 212 height 21
click at [889, 292] on div "Mover para finalizado" at bounding box center [974, 297] width 219 height 22
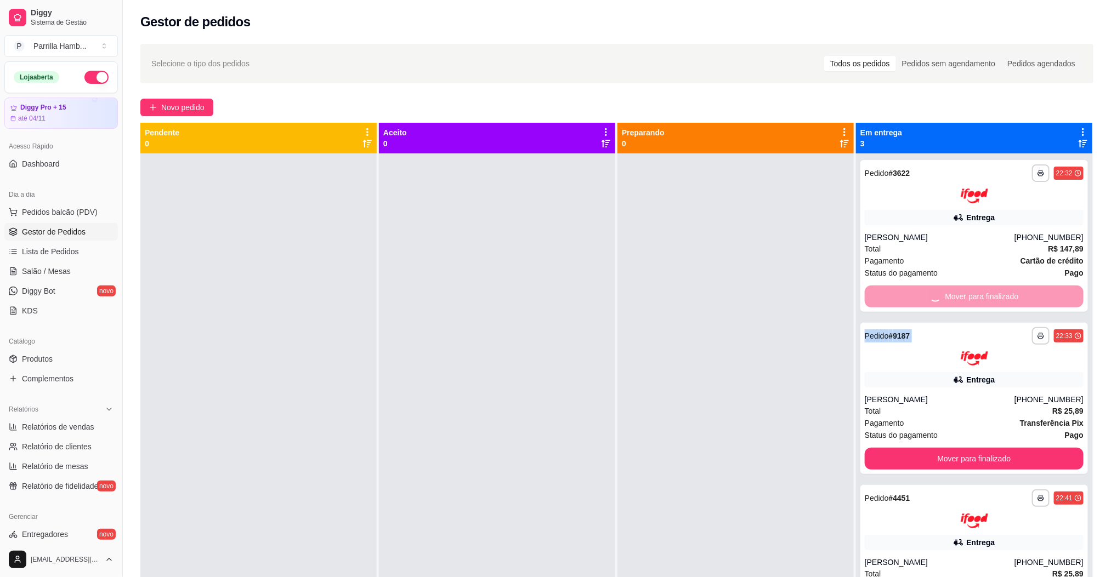
click at [889, 448] on button "Mover para finalizado" at bounding box center [974, 459] width 219 height 22
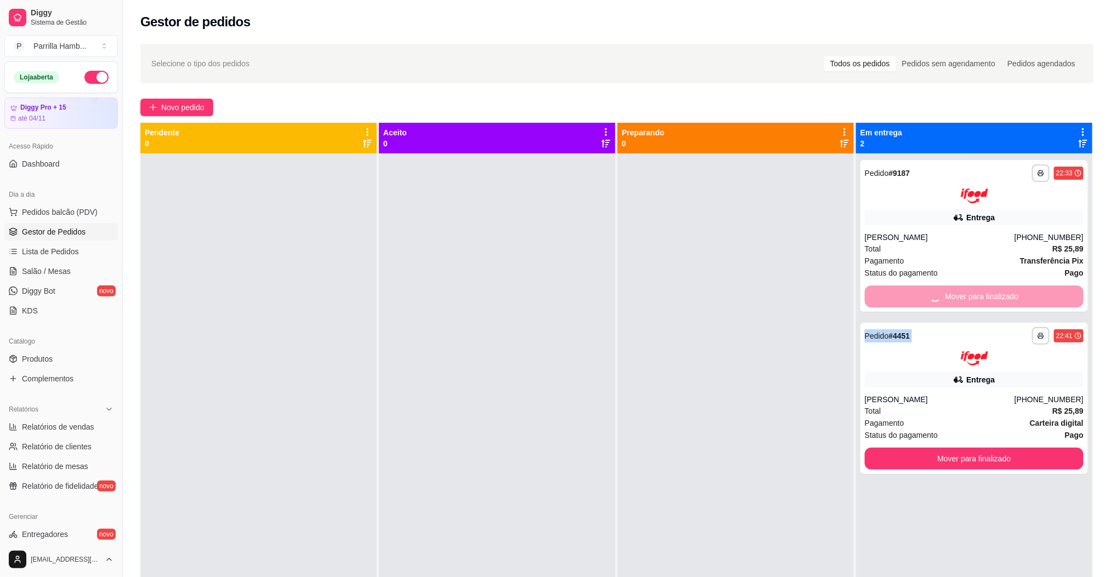
click at [889, 292] on div "Mover para finalizado" at bounding box center [974, 297] width 219 height 22
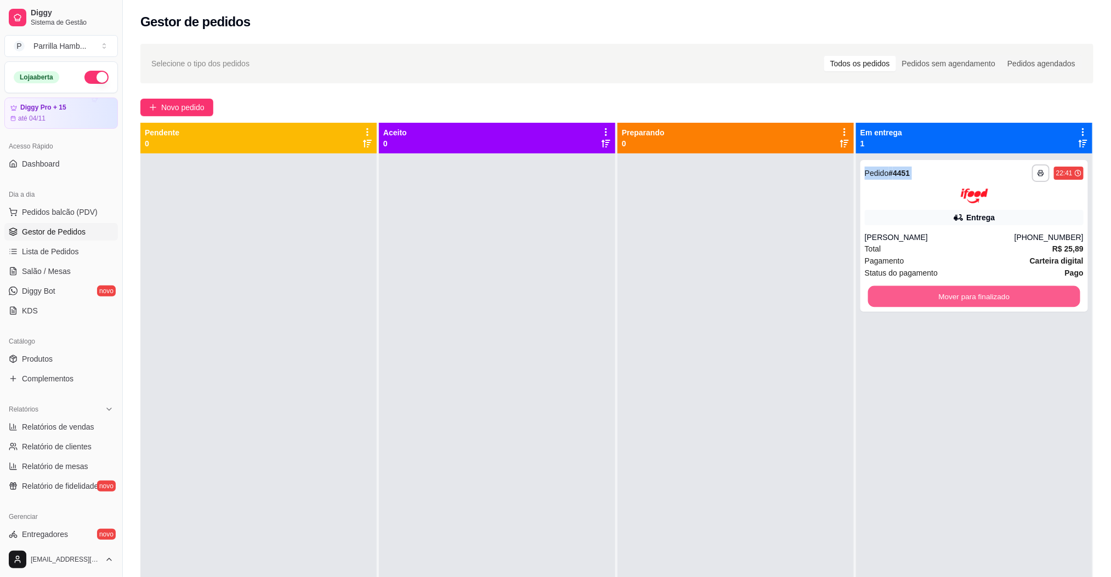
click at [889, 292] on button "Mover para finalizado" at bounding box center [974, 296] width 212 height 21
click at [889, 292] on div "Mover para finalizado" at bounding box center [974, 297] width 219 height 22
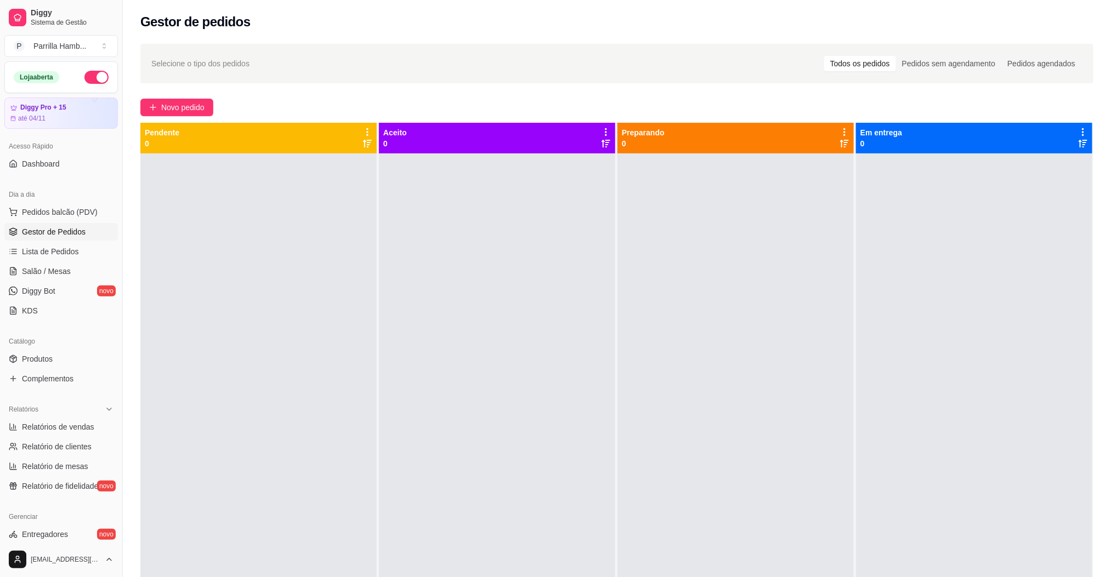
click at [889, 292] on div at bounding box center [974, 442] width 236 height 577
click at [68, 265] on link "Salão / Mesas" at bounding box center [61, 272] width 114 height 18
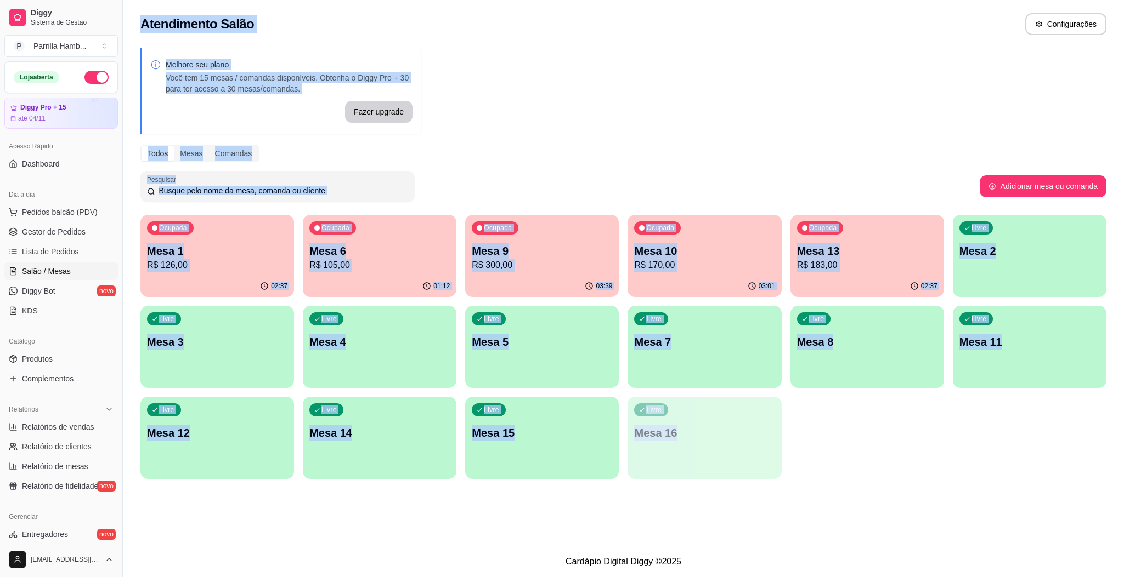
click at [884, 471] on div "Ocupada Mesa 1 R$ 126,00 02:37 Ocupada Mesa 6 R$ 105,00 01:12 Ocupada Mesa 9 R$…" at bounding box center [623, 347] width 966 height 264
click at [857, 431] on div "Ocupada Mesa 1 R$ 126,00 02:37 Ocupada Mesa 6 R$ 105,00 01:12 Ocupada Mesa 9 R$…" at bounding box center [623, 347] width 966 height 264
click at [856, 432] on div "Ocupada Mesa 1 R$ 126,00 02:37 Ocupada Mesa 6 R$ 105,00 01:12 Ocupada Mesa 9 R$…" at bounding box center [623, 347] width 966 height 264
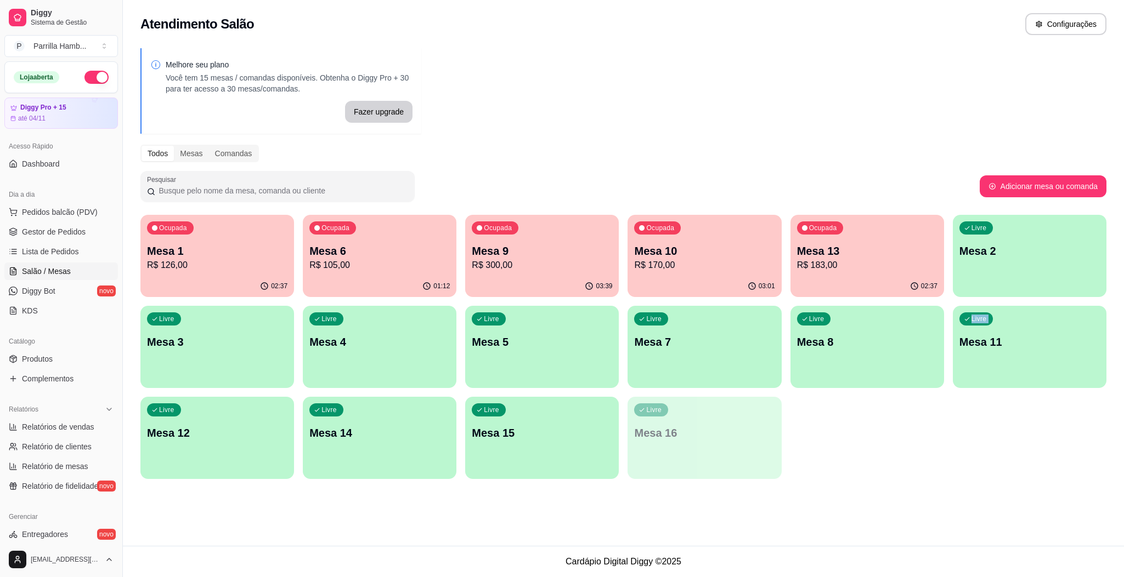
click at [856, 432] on div "Ocupada Mesa 1 R$ 126,00 02:37 Ocupada Mesa 6 R$ 105,00 01:12 Ocupada Mesa 9 R$…" at bounding box center [623, 347] width 966 height 264
click at [849, 429] on div "Ocupada Mesa 1 R$ 126,00 02:37 Ocupada Mesa 6 R$ 105,00 01:12 Ocupada Mesa 9 R$…" at bounding box center [623, 347] width 966 height 264
click at [337, 268] on p "R$ 105,00" at bounding box center [380, 265] width 136 height 13
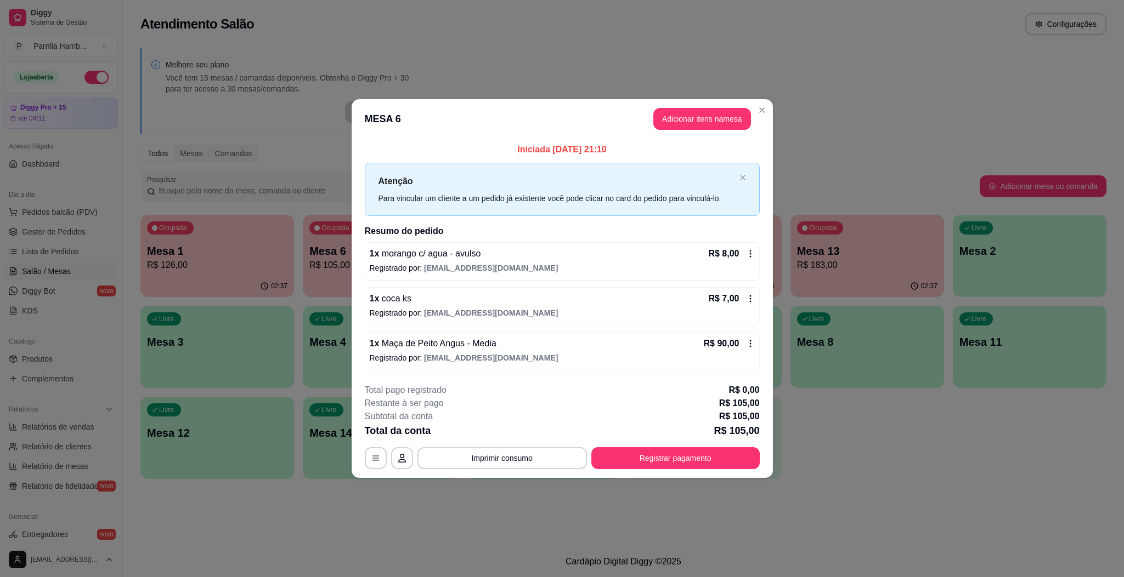
click at [687, 452] on button "Registrar pagamento" at bounding box center [675, 459] width 168 height 22
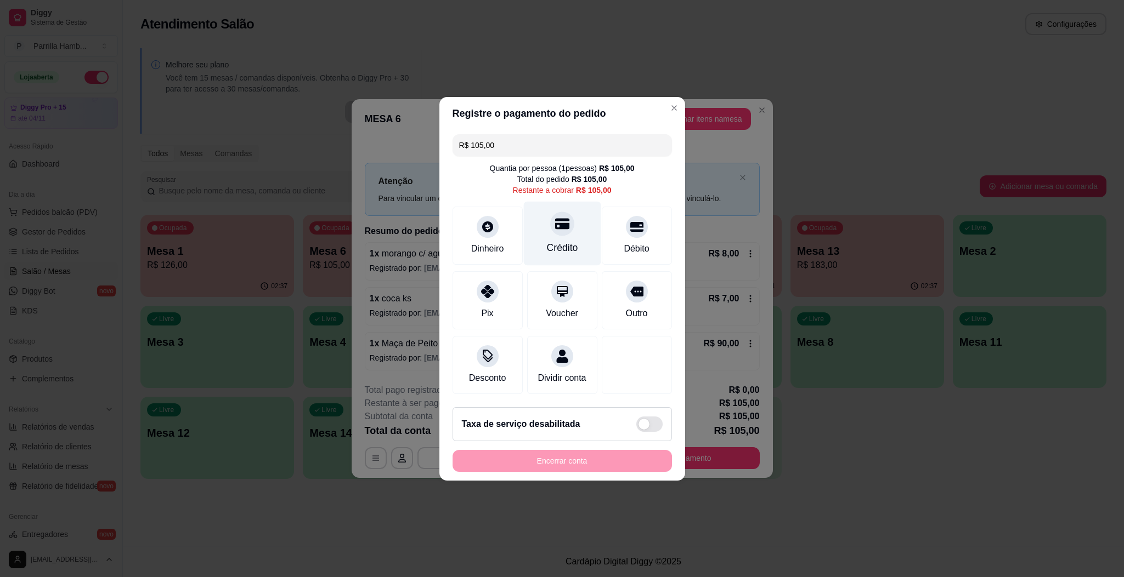
click at [546, 241] on div "Crédito" at bounding box center [561, 248] width 31 height 14
type input "R$ 0,00"
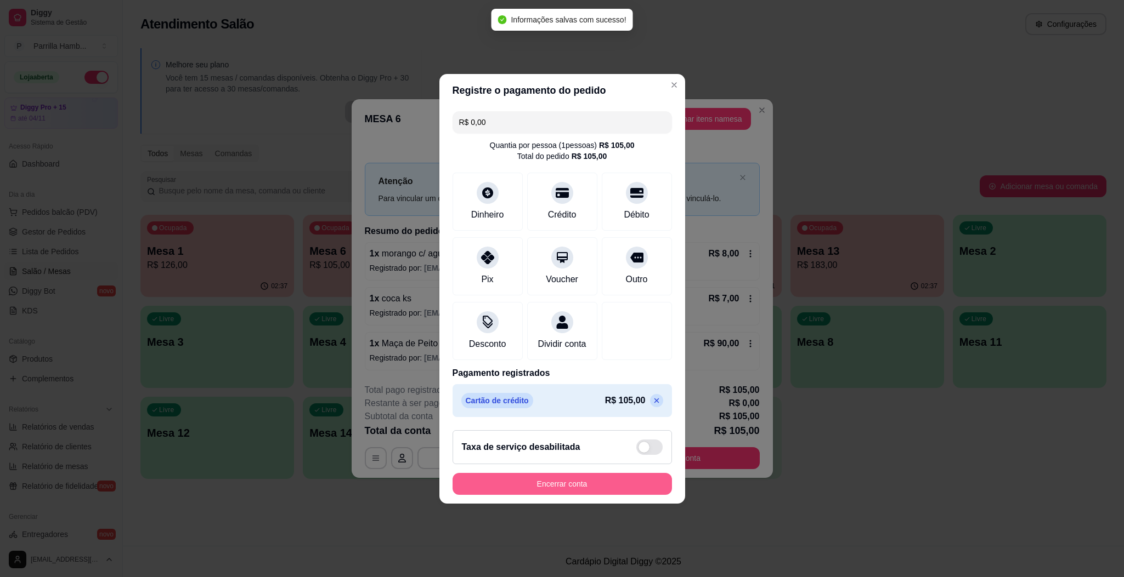
click at [597, 485] on button "Encerrar conta" at bounding box center [561, 484] width 219 height 22
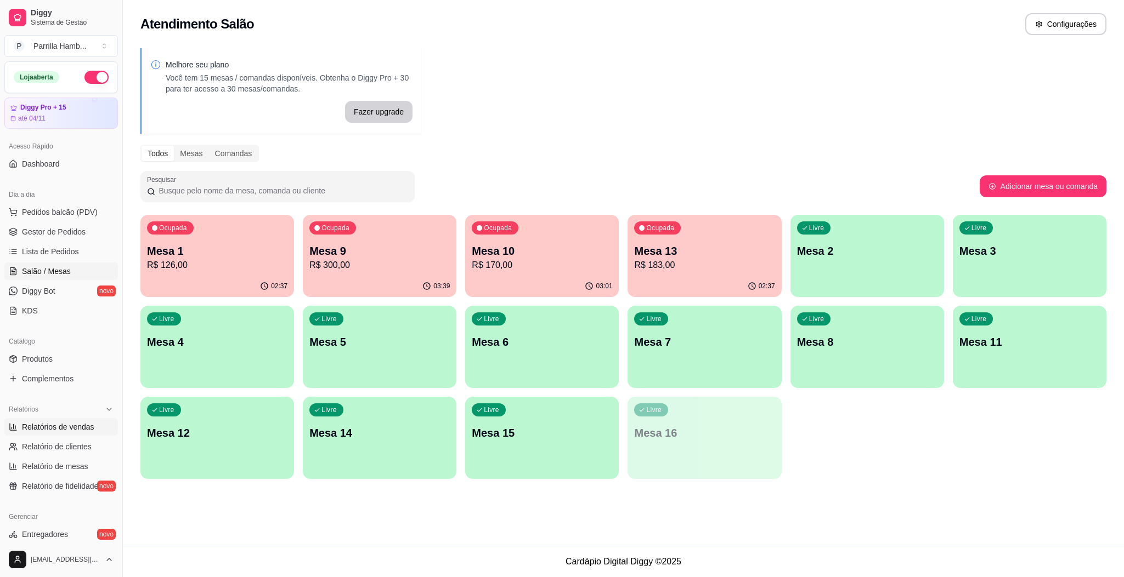
click at [96, 425] on link "Relatórios de vendas" at bounding box center [61, 427] width 114 height 18
select select "ALL"
select select "0"
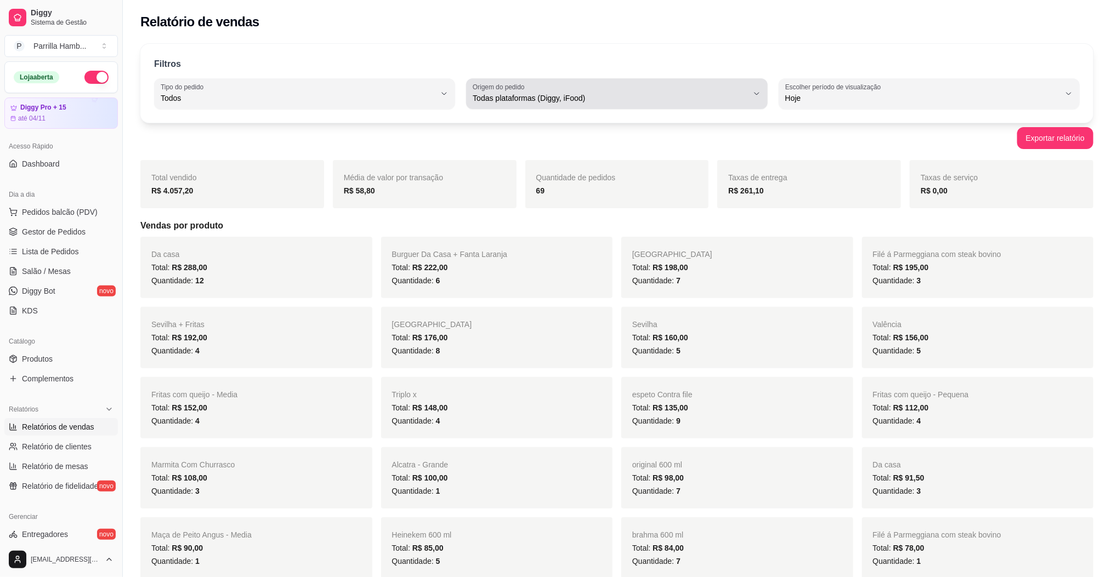
click at [538, 99] on span "Todas plataformas (Diggy, iFood)" at bounding box center [610, 98] width 275 height 11
click at [515, 141] on span "Diggy" at bounding box center [612, 142] width 262 height 10
type input "DIGGY"
select select "DIGGY"
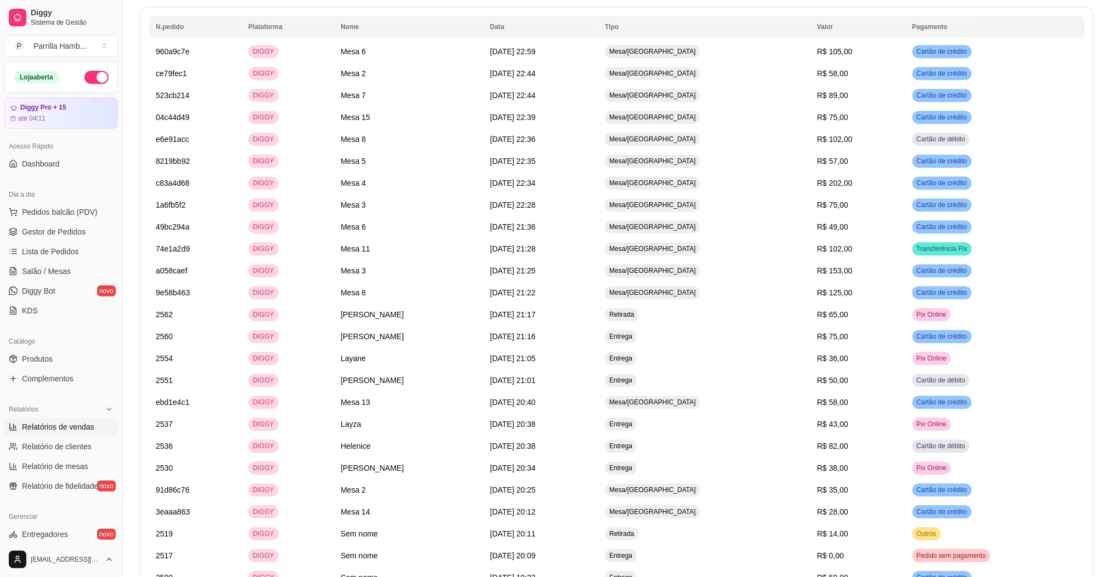
scroll to position [1650, 0]
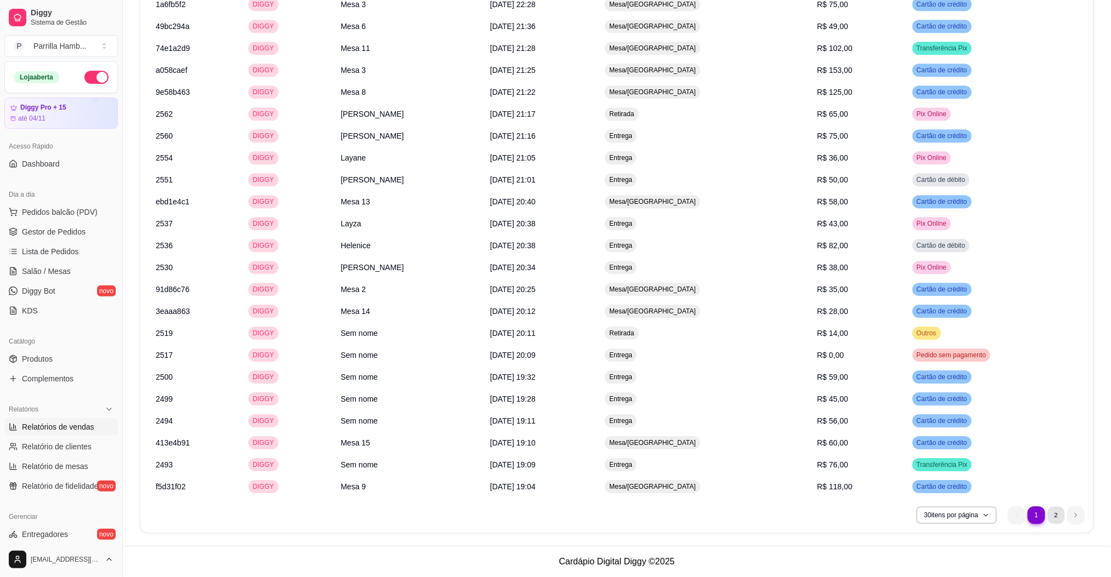
click at [1050, 514] on li "2" at bounding box center [1055, 515] width 17 height 17
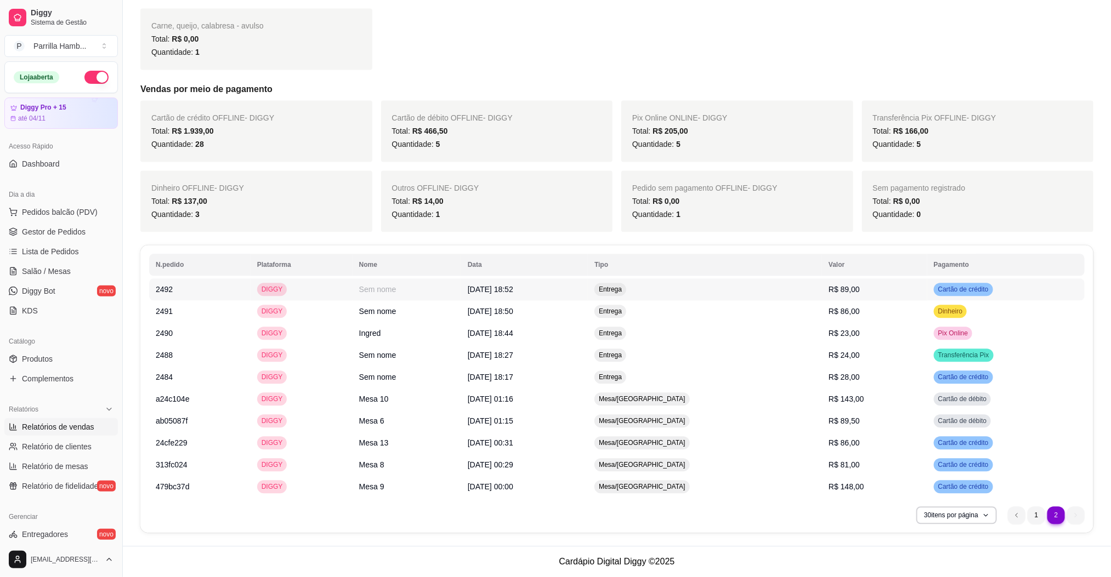
scroll to position [1211, 0]
click at [69, 264] on link "Salão / Mesas" at bounding box center [61, 272] width 114 height 18
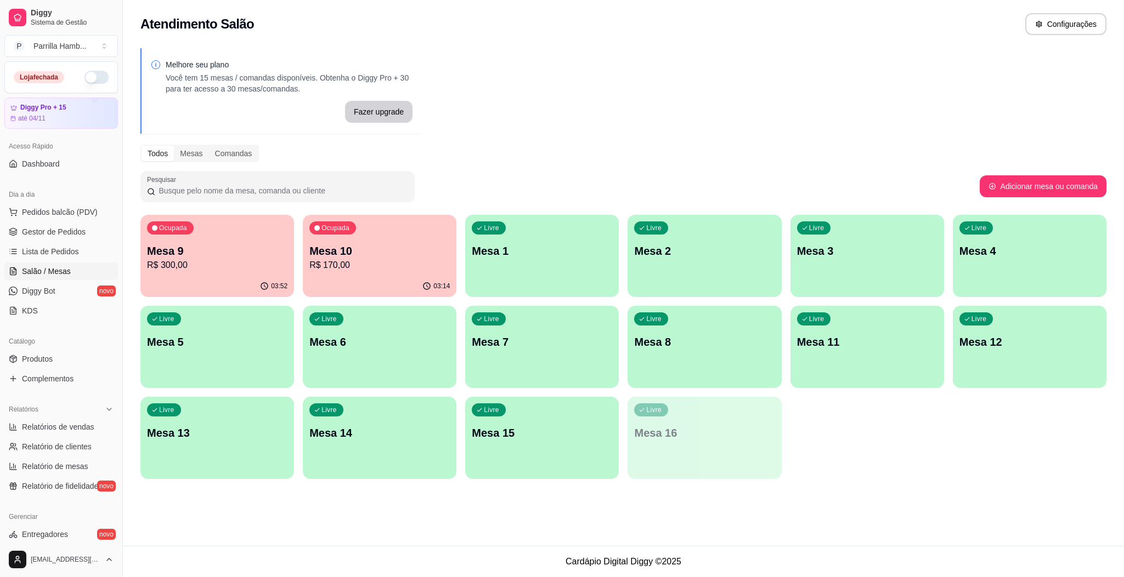
click at [356, 256] on p "Mesa 10" at bounding box center [379, 250] width 140 height 15
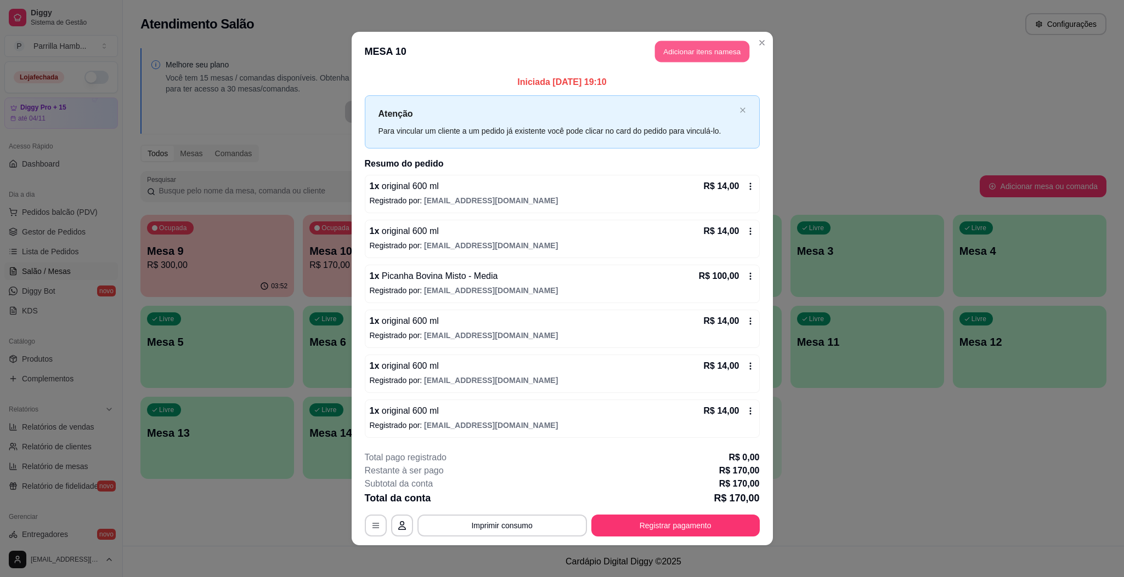
click at [707, 50] on button "Adicionar itens na mesa" at bounding box center [702, 51] width 94 height 21
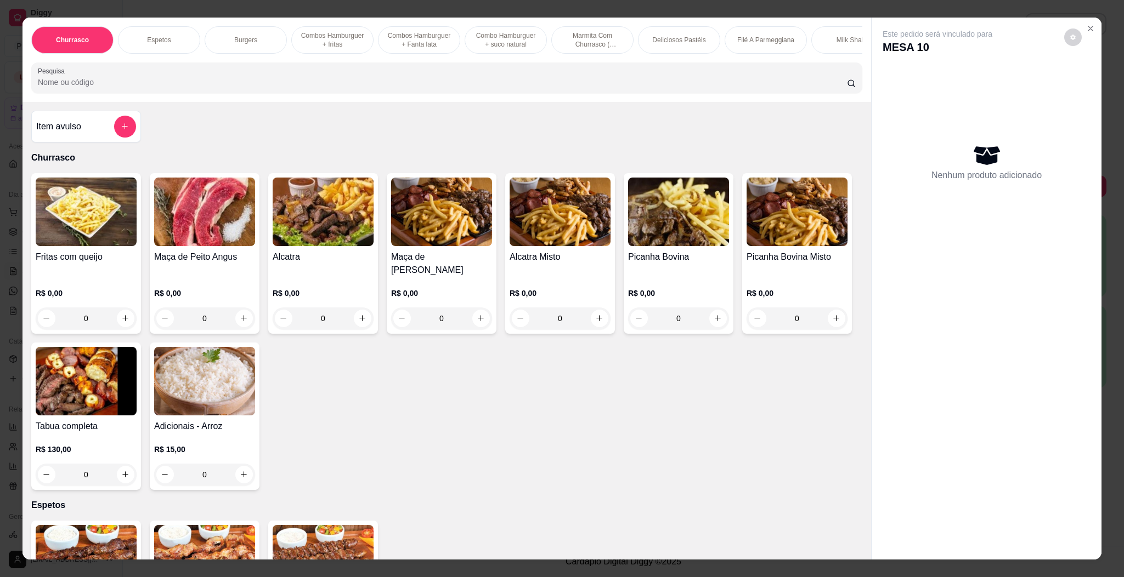
click at [601, 88] on div at bounding box center [447, 78] width 818 height 22
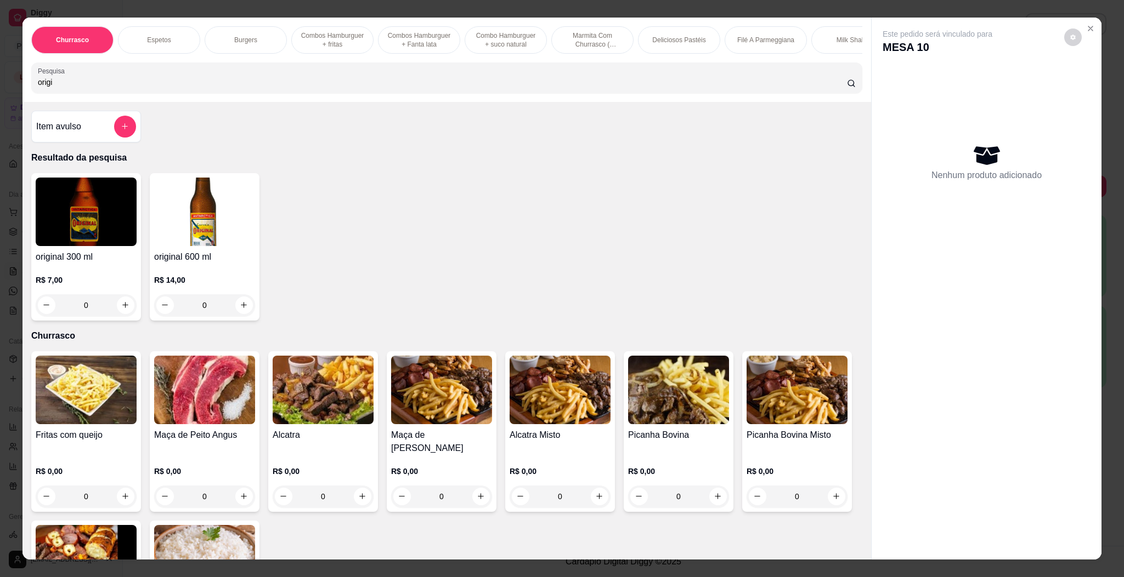
type input "origi"
click at [217, 219] on img at bounding box center [204, 212] width 101 height 69
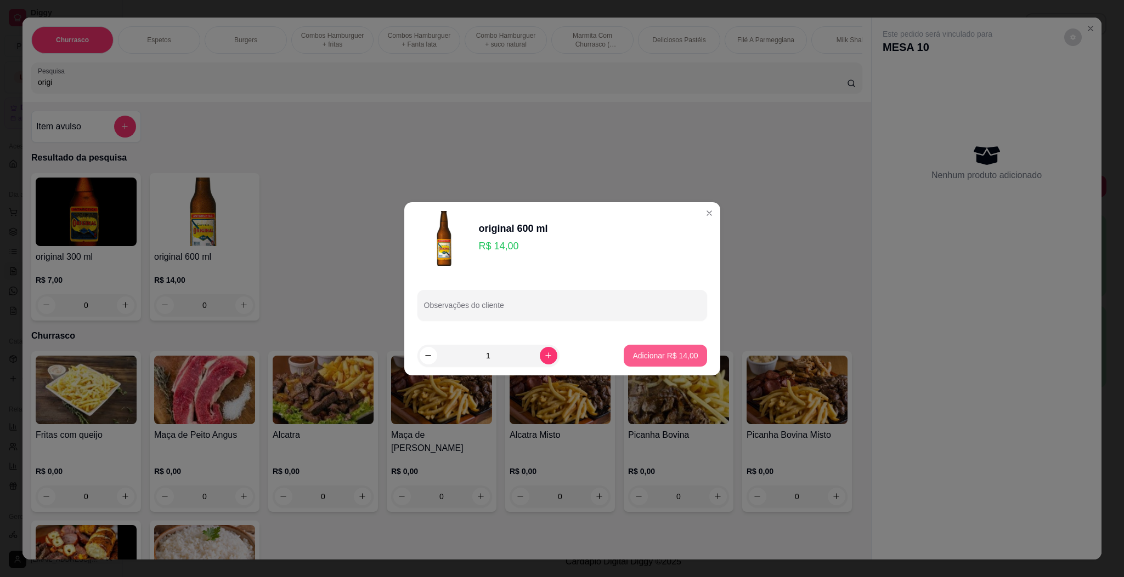
click at [664, 349] on button "Adicionar R$ 14,00" at bounding box center [665, 356] width 83 height 22
type input "1"
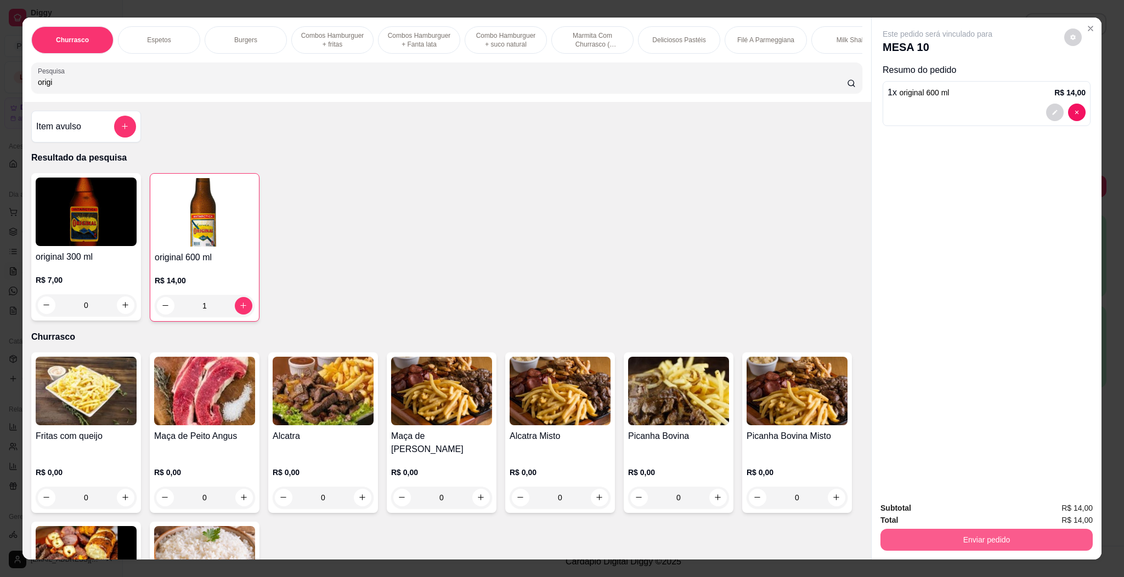
click at [1017, 543] on button "Enviar pedido" at bounding box center [986, 540] width 212 height 22
click at [1046, 504] on button "Enviar pedido" at bounding box center [1062, 513] width 62 height 21
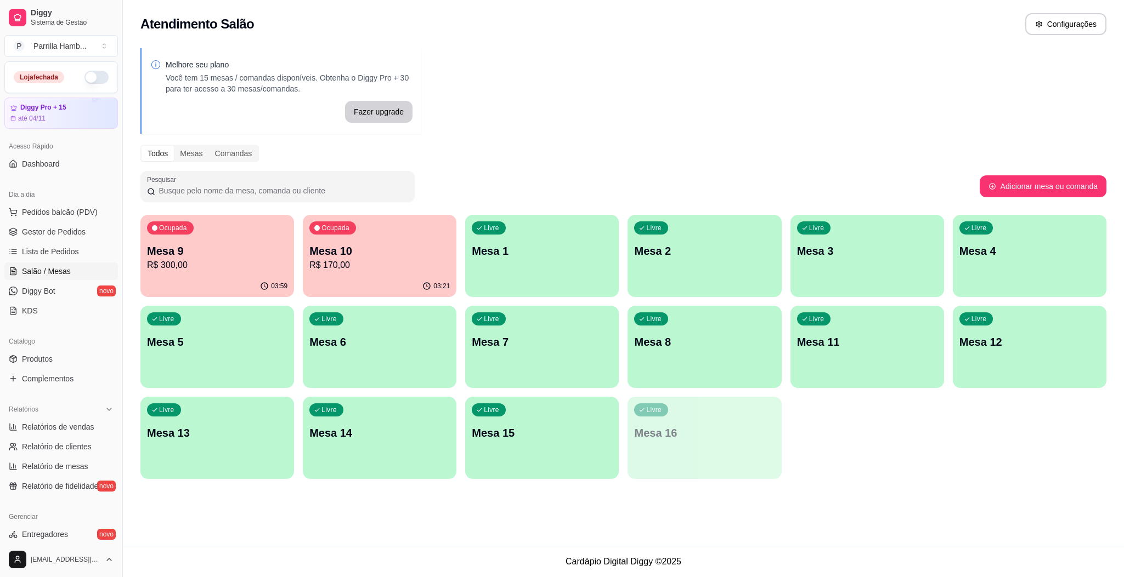
click at [418, 285] on div "03:21" at bounding box center [380, 286] width 154 height 21
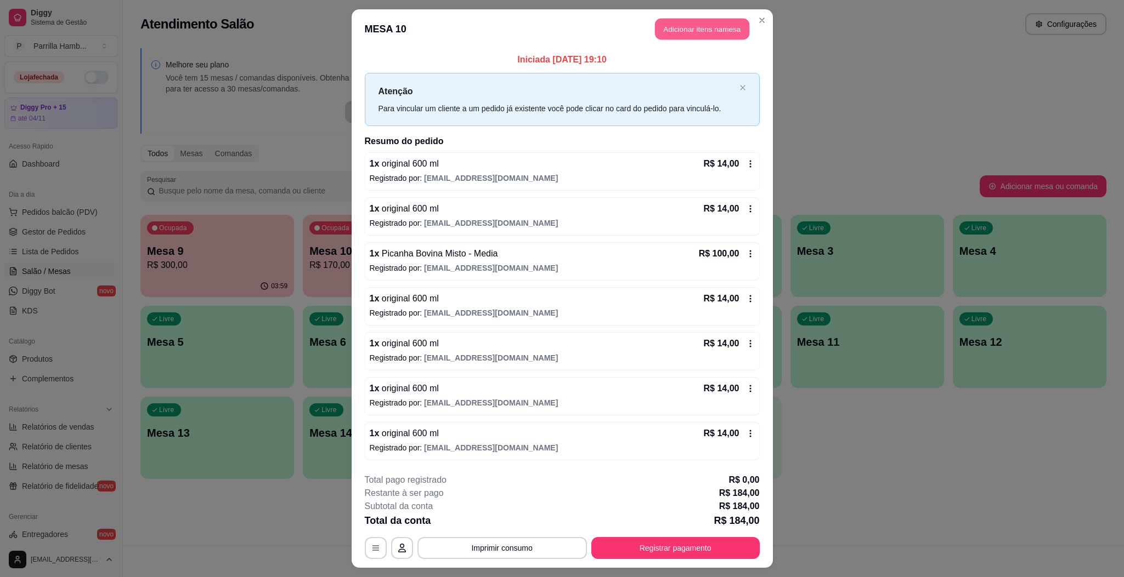
click at [700, 35] on button "Adicionar itens na mesa" at bounding box center [702, 29] width 94 height 21
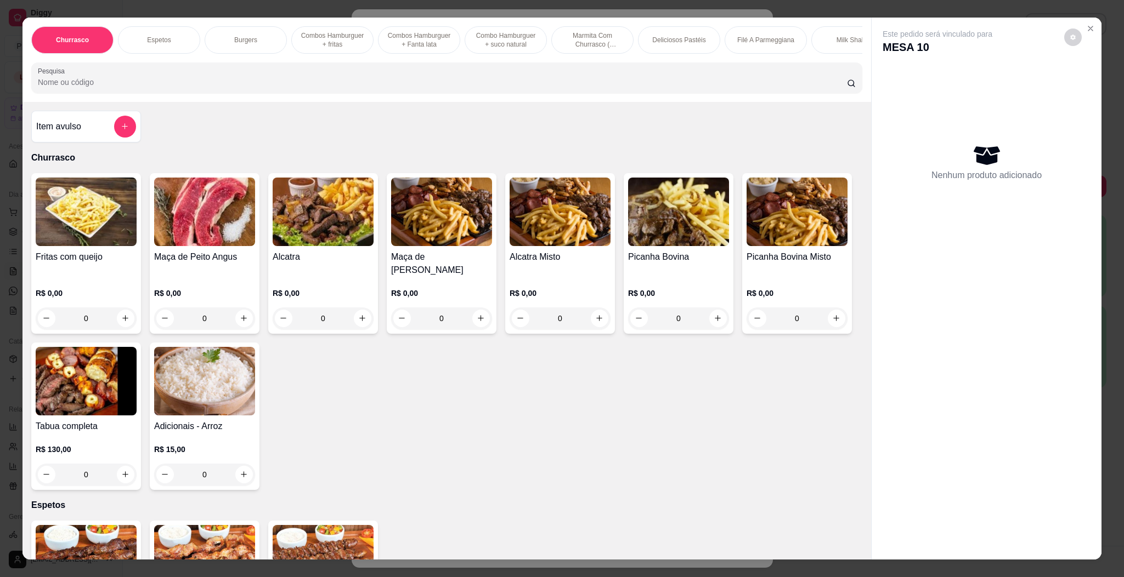
drag, startPoint x: 1093, startPoint y: 26, endPoint x: 1009, endPoint y: 132, distance: 135.1
click at [1091, 26] on section "Churrasco Espetos Burgers Combos Hamburguer + fritas Combos Hamburguer + Fanta …" at bounding box center [561, 289] width 1079 height 543
click at [1086, 26] on icon "Close" at bounding box center [1090, 28] width 9 height 9
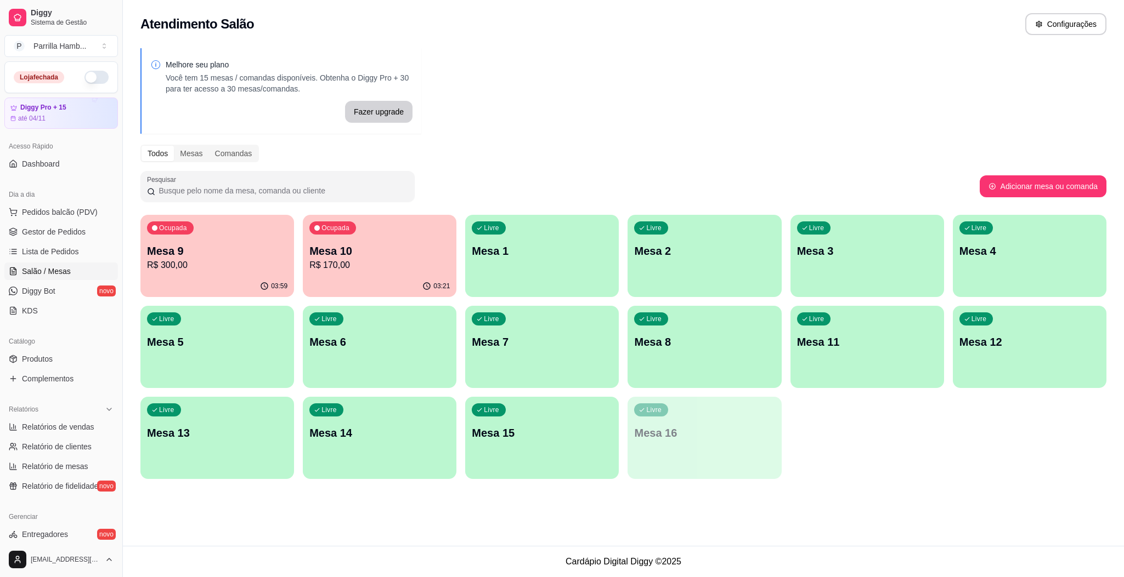
click at [216, 242] on div "Ocupada Mesa 9 R$ 300,00" at bounding box center [217, 245] width 154 height 61
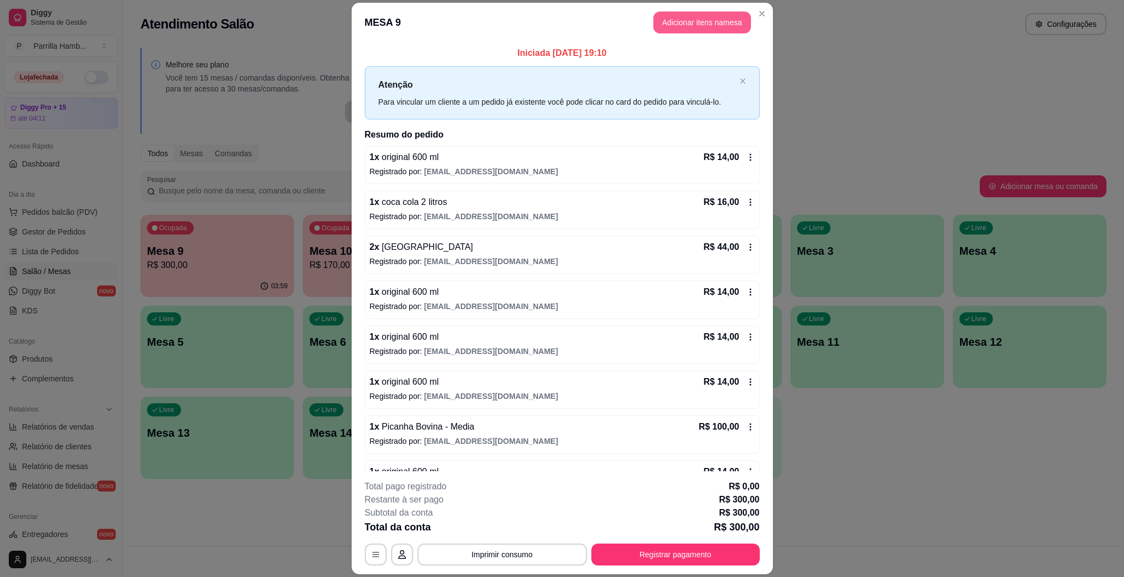
click at [698, 14] on button "Adicionar itens na mesa" at bounding box center [702, 23] width 98 height 22
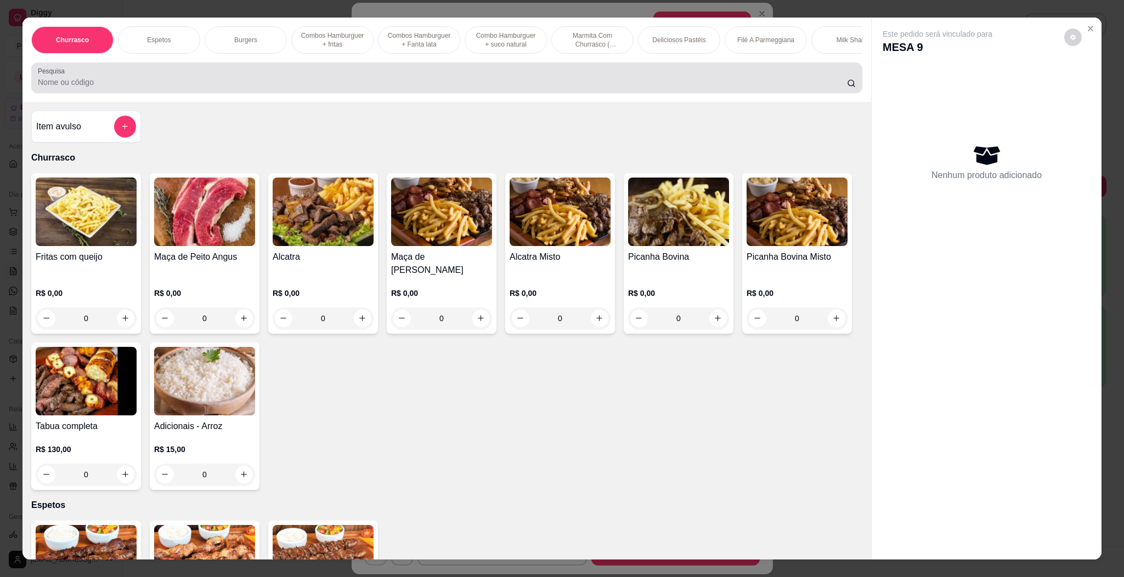
click at [555, 88] on input "Pesquisa" at bounding box center [442, 82] width 809 height 11
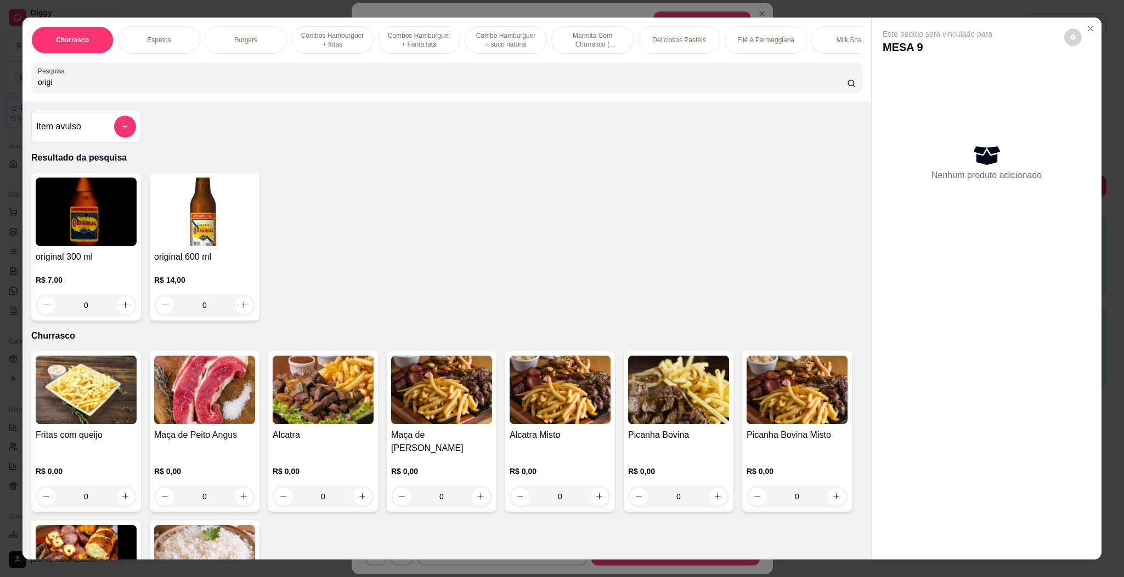
type input "origi"
click at [197, 244] on img at bounding box center [204, 212] width 101 height 69
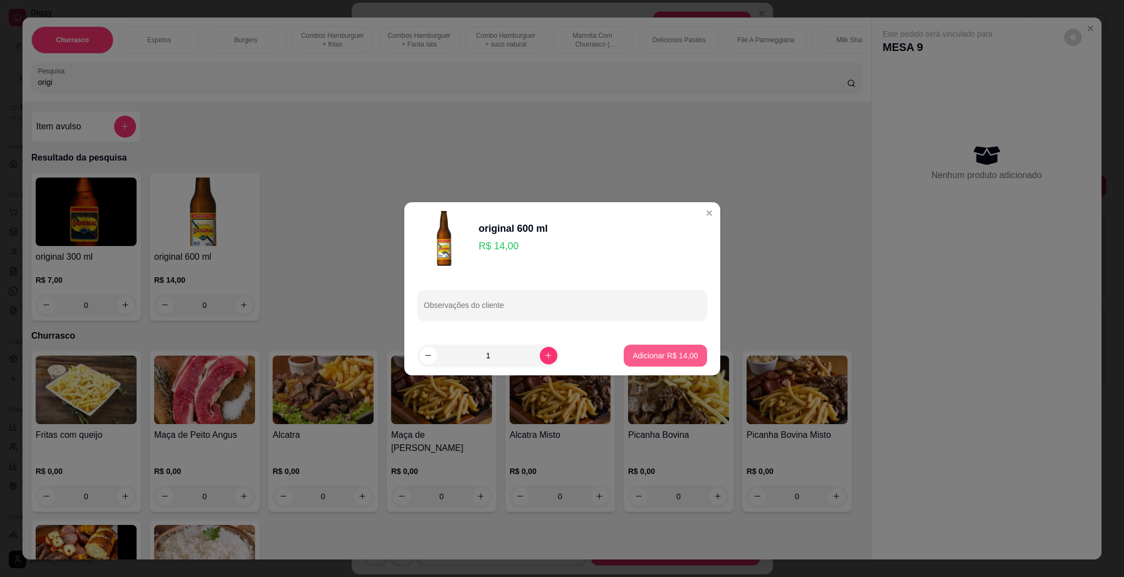
click at [643, 353] on p "Adicionar R$ 14,00" at bounding box center [664, 355] width 65 height 11
type input "1"
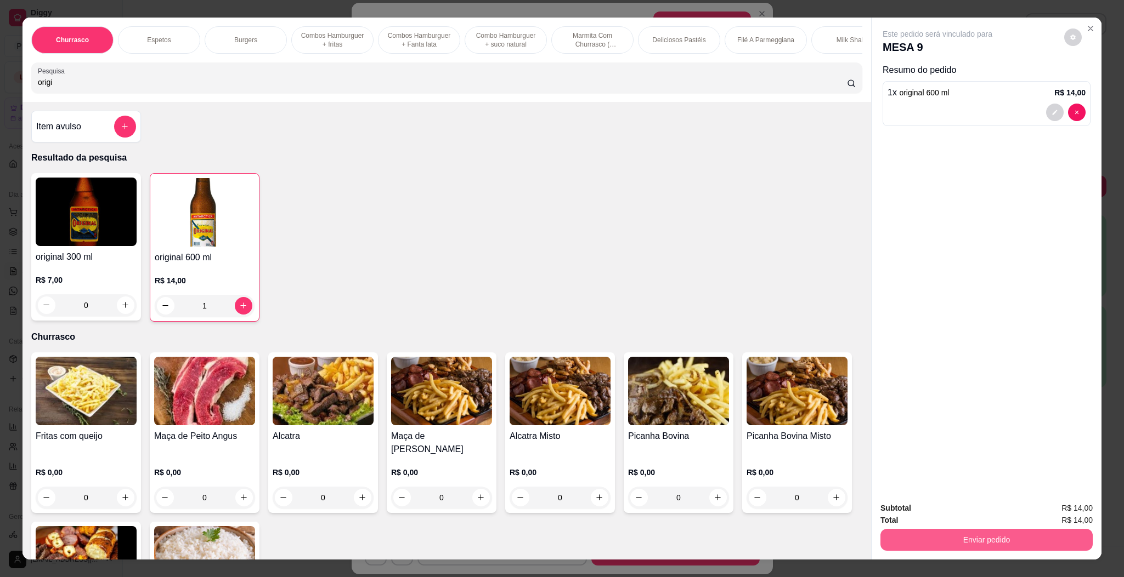
click at [969, 536] on button "Enviar pedido" at bounding box center [986, 540] width 212 height 22
click at [1057, 503] on button "Enviar pedido" at bounding box center [1062, 513] width 60 height 20
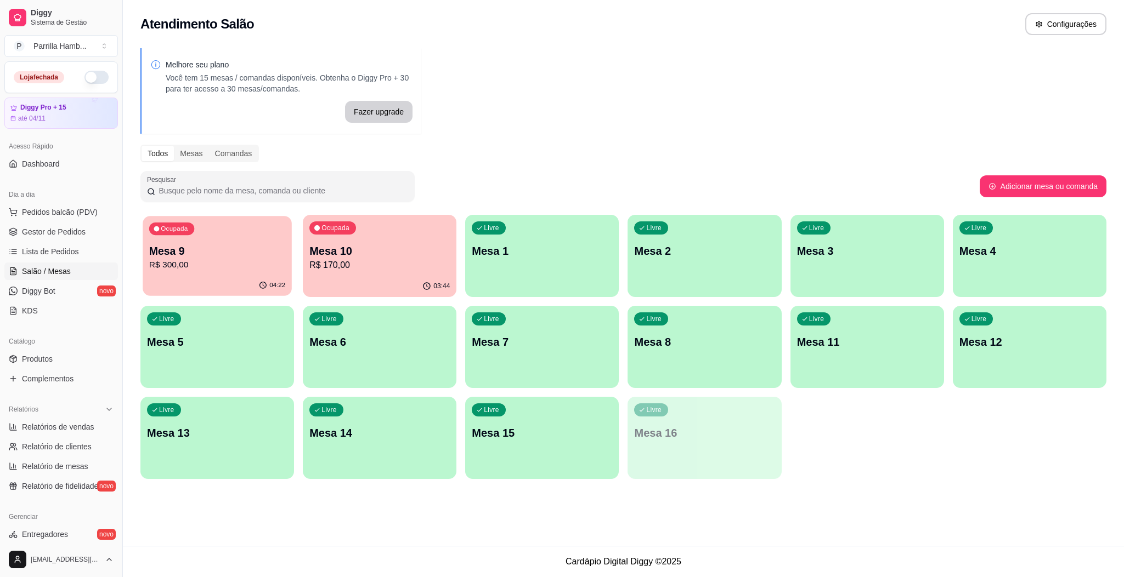
click at [190, 247] on p "Mesa 9" at bounding box center [217, 251] width 136 height 15
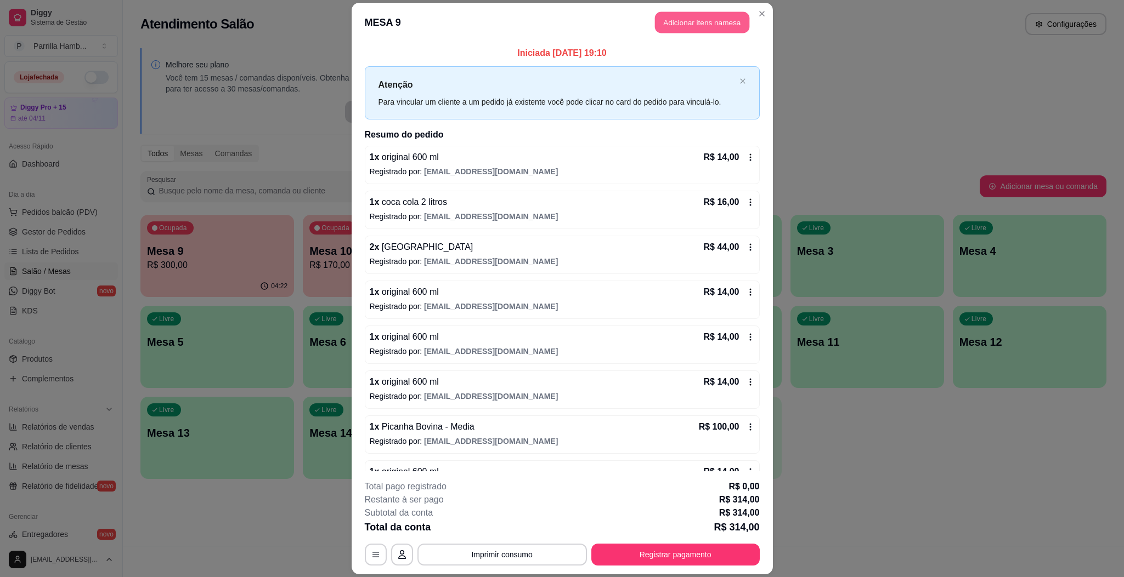
click at [707, 30] on button "Adicionar itens na mesa" at bounding box center [702, 22] width 94 height 21
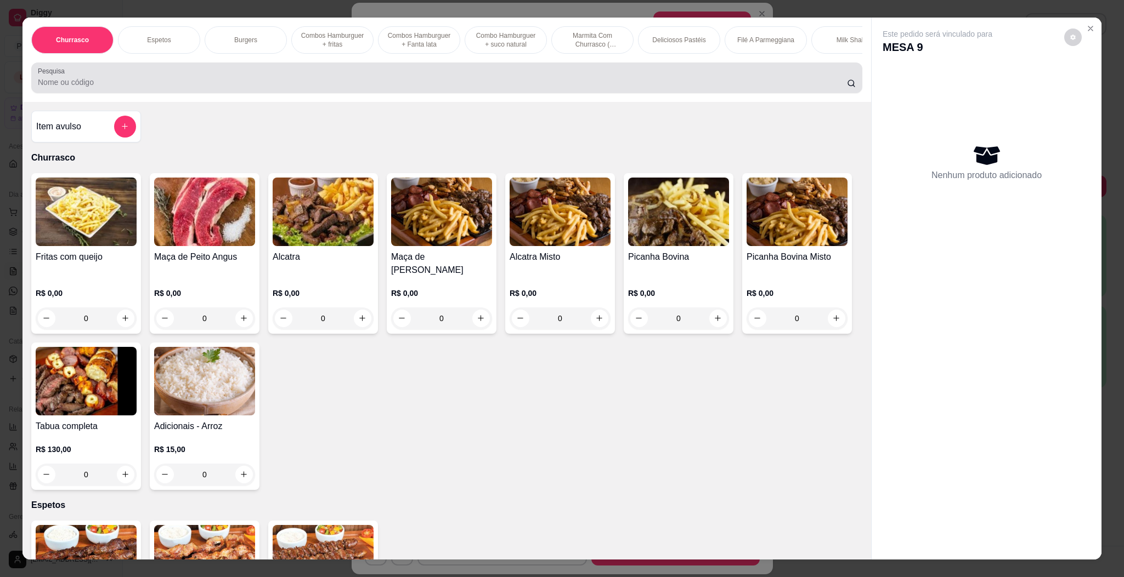
click at [563, 89] on div at bounding box center [447, 78] width 818 height 22
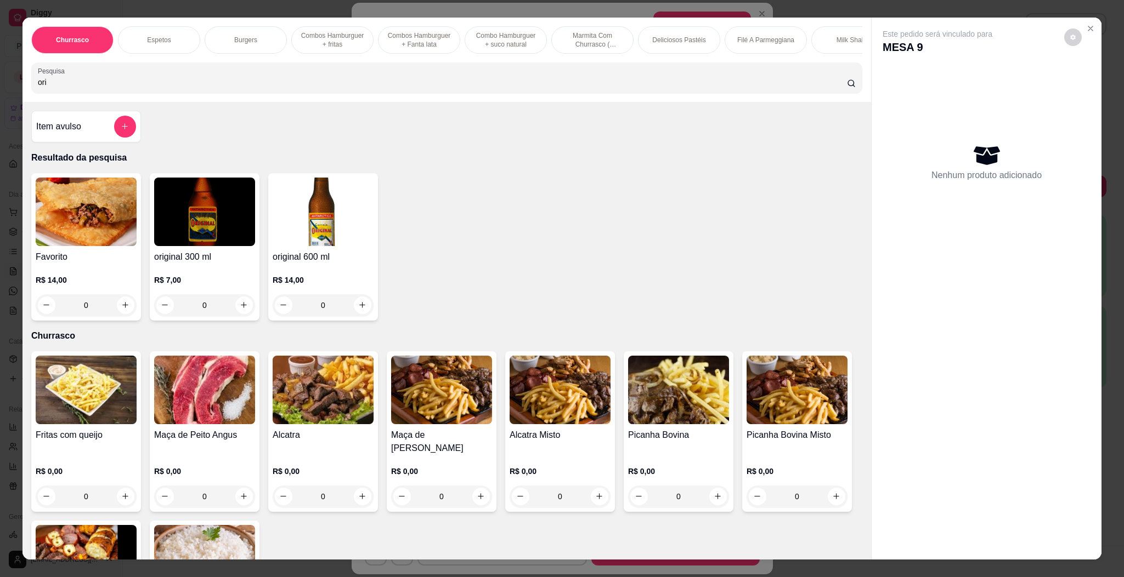
type input "ori"
click at [342, 245] on img at bounding box center [323, 212] width 101 height 69
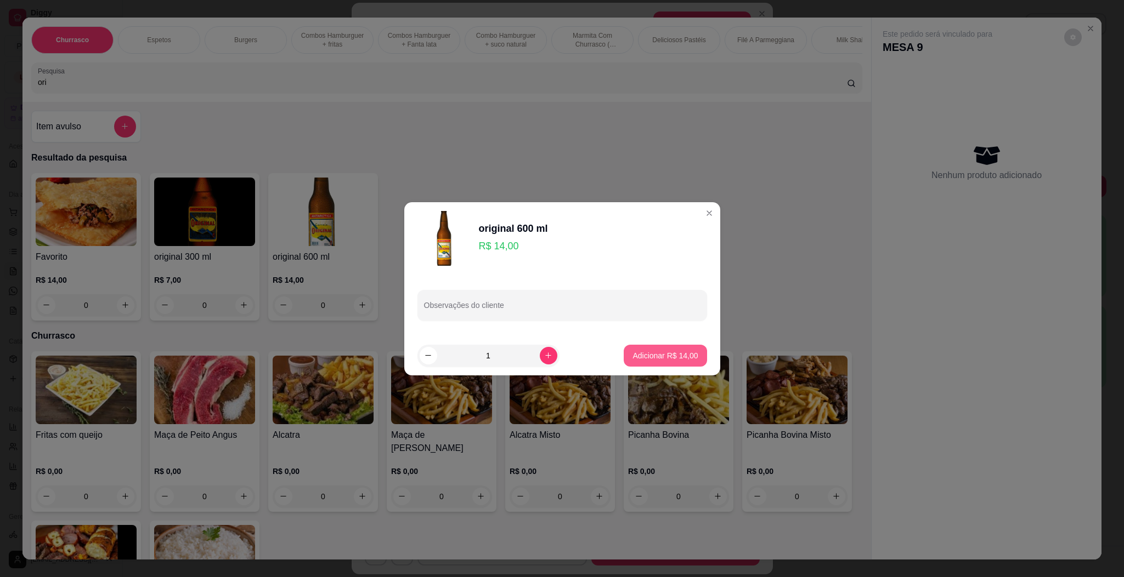
click at [667, 348] on button "Adicionar R$ 14,00" at bounding box center [665, 356] width 83 height 22
type input "1"
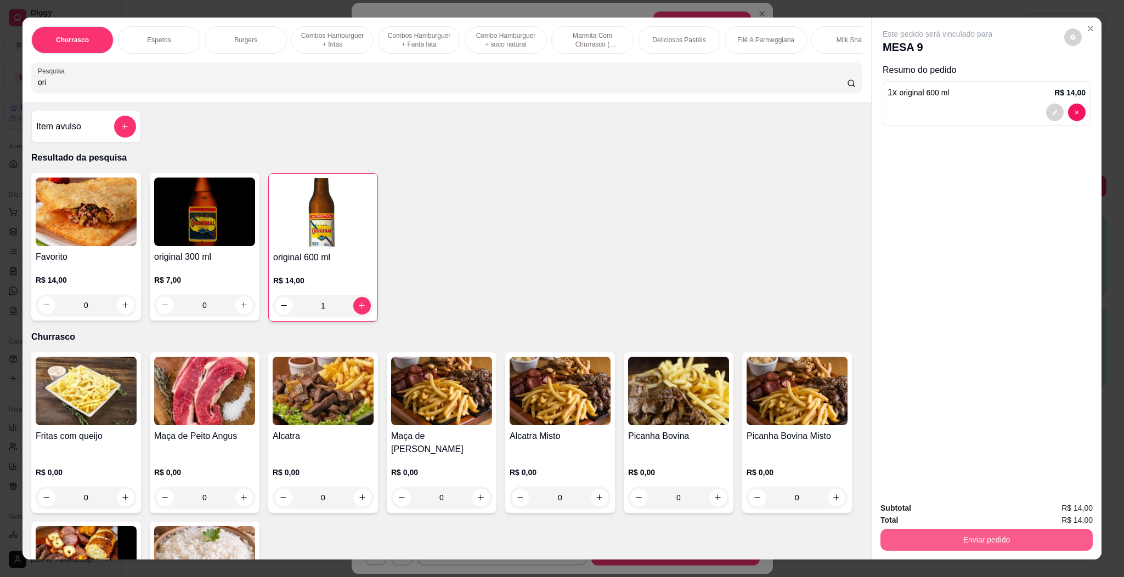
click at [989, 535] on button "Enviar pedido" at bounding box center [986, 540] width 212 height 22
click at [1086, 509] on button "Enviar pedido" at bounding box center [1062, 513] width 62 height 21
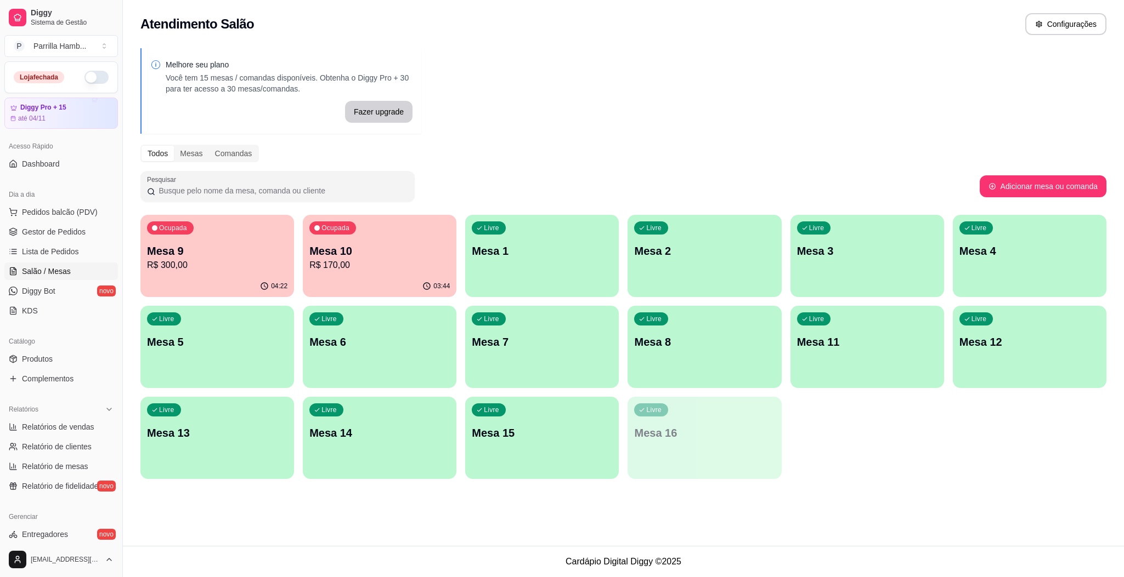
click at [380, 257] on p "Mesa 10" at bounding box center [379, 250] width 140 height 15
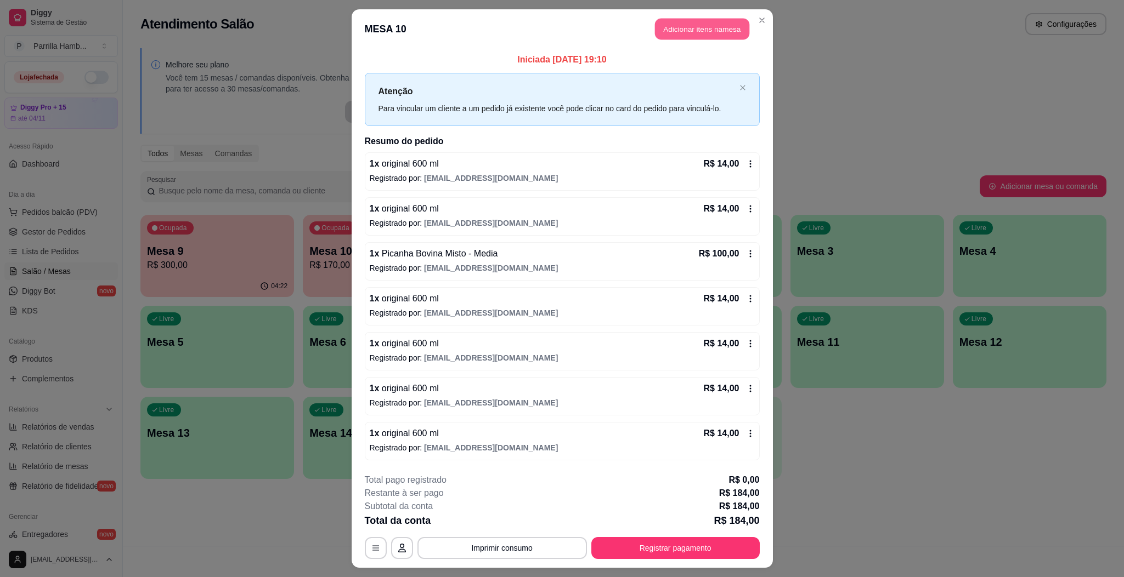
click at [683, 31] on button "Adicionar itens na mesa" at bounding box center [702, 29] width 94 height 21
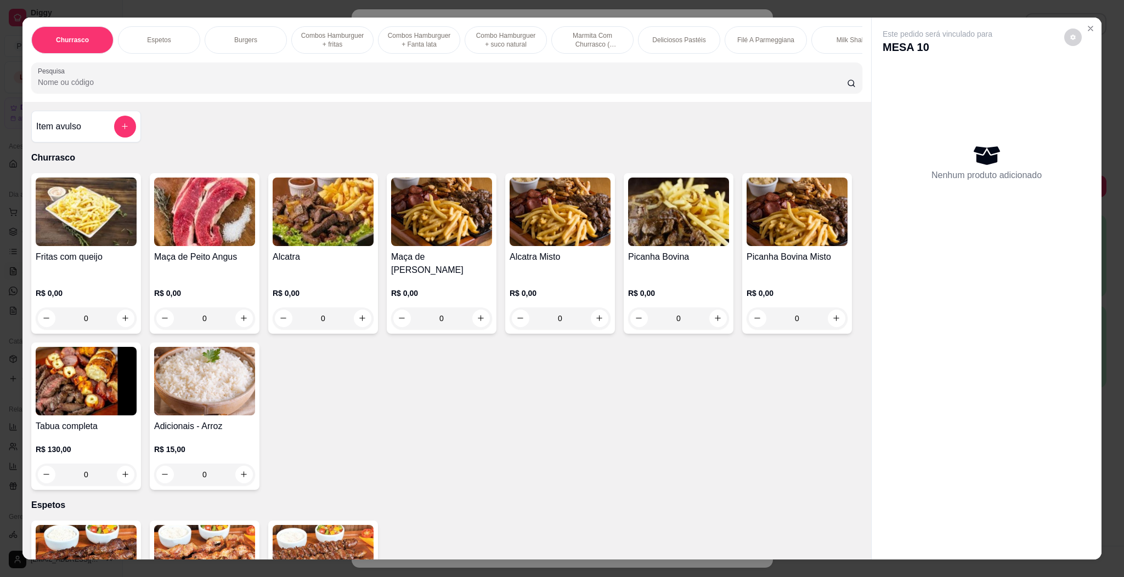
click at [392, 88] on input "Pesquisa" at bounding box center [442, 82] width 809 height 11
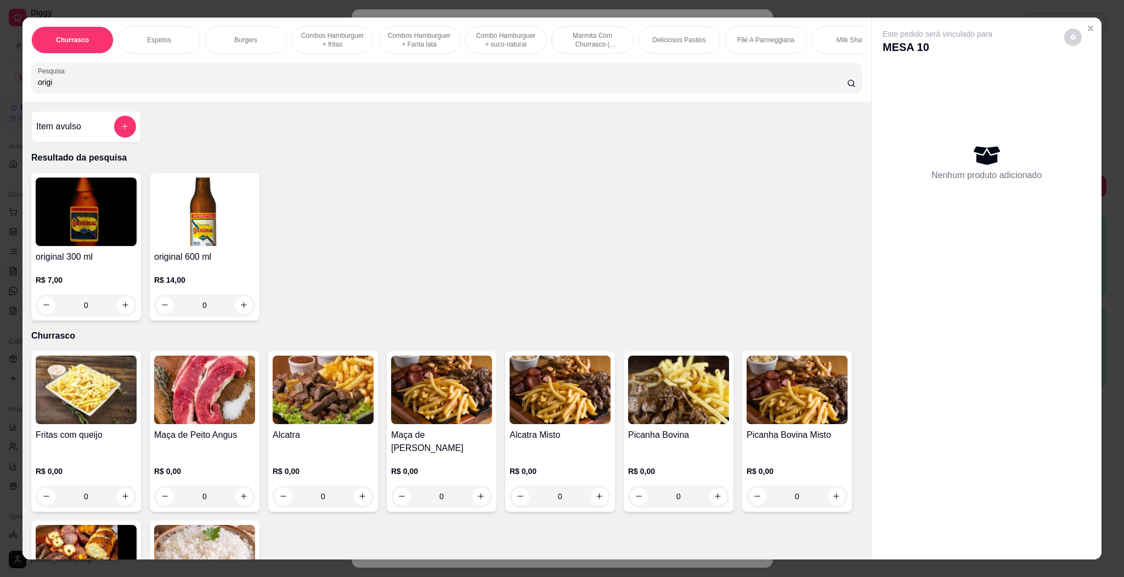
type input "origi"
click at [167, 260] on div "original 600 ml R$ 14,00 0" at bounding box center [205, 247] width 110 height 148
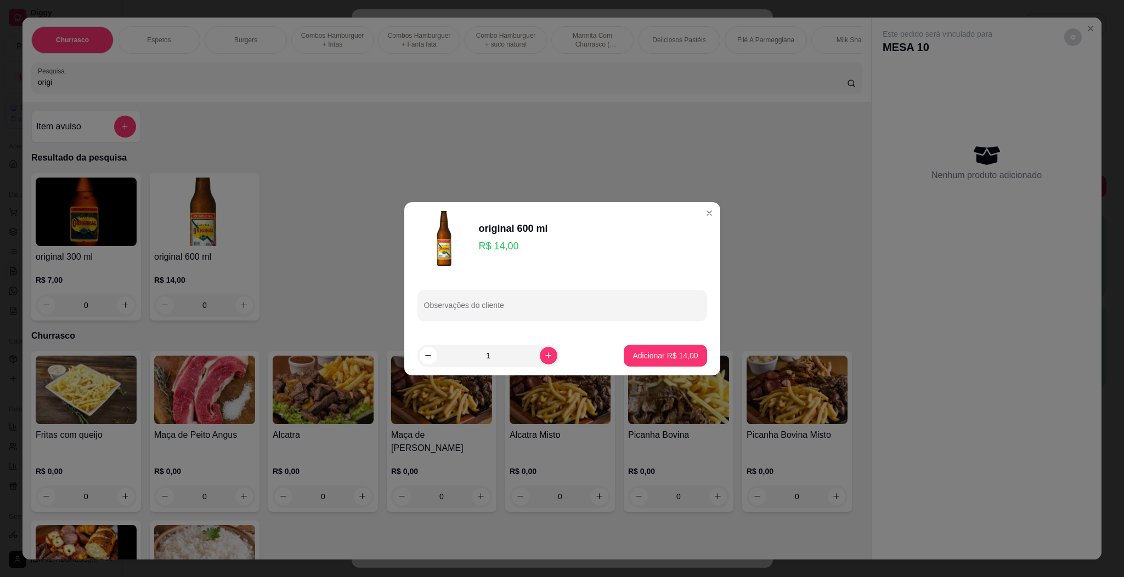
click at [670, 367] on footer "1 Adicionar R$ 14,00" at bounding box center [562, 355] width 316 height 39
click at [665, 357] on p "Adicionar R$ 14,00" at bounding box center [664, 355] width 65 height 11
type input "1"
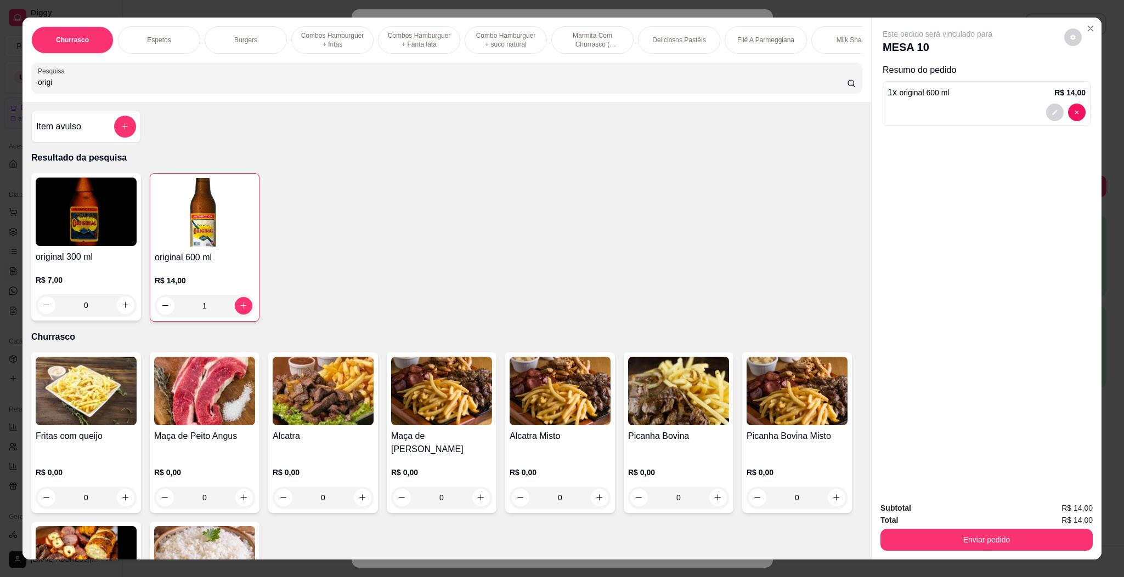
click at [1010, 558] on div "Subtotal R$ 14,00 Total R$ 14,00 Enviar pedido" at bounding box center [986, 527] width 230 height 66
click at [1019, 547] on button "Enviar pedido" at bounding box center [986, 540] width 206 height 21
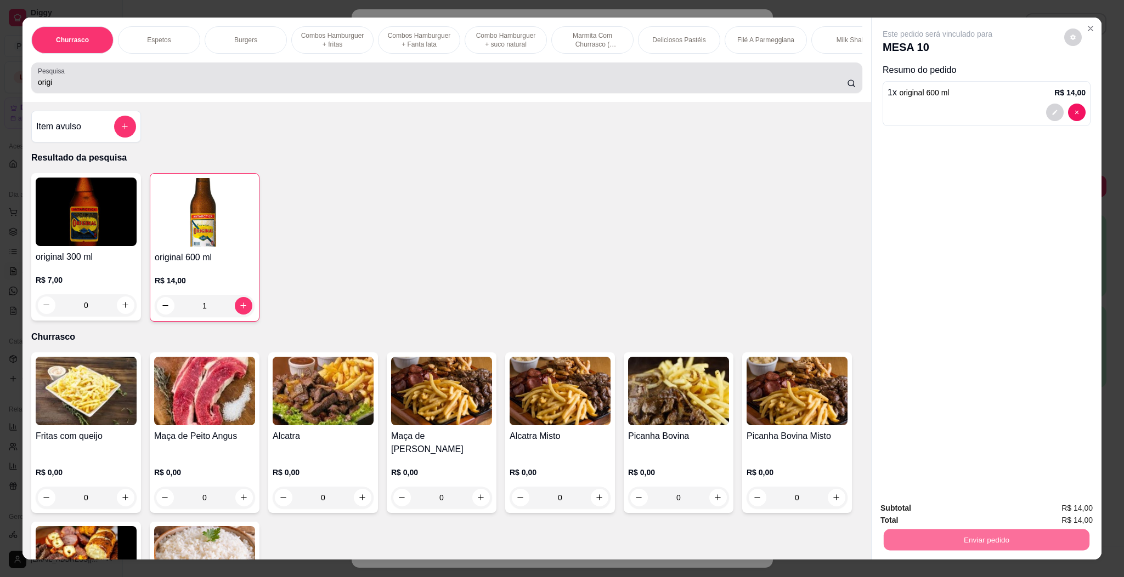
click at [253, 88] on input "origi" at bounding box center [442, 82] width 809 height 11
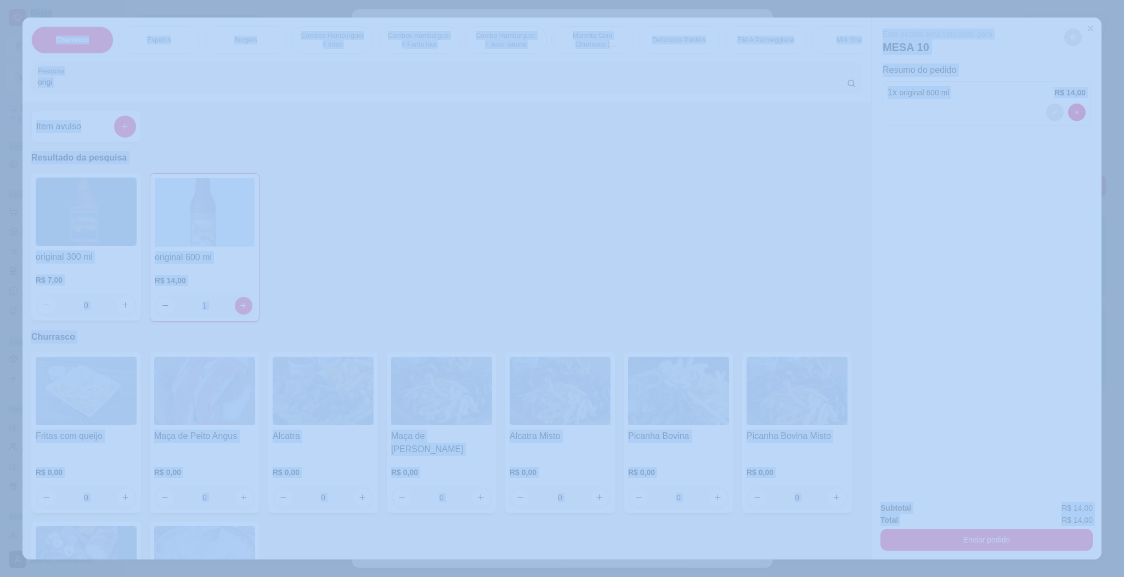
click at [427, 267] on div "original 300 ml R$ 7,00 0 original 600 ml R$ 14,00 1" at bounding box center [446, 247] width 831 height 149
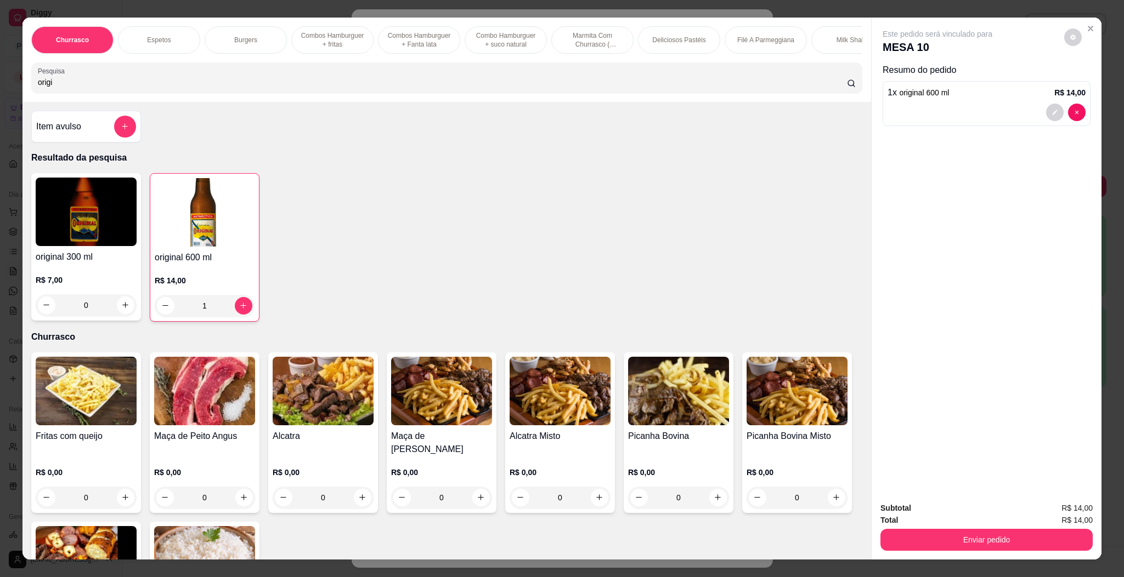
drag, startPoint x: 392, startPoint y: 209, endPoint x: 372, endPoint y: 121, distance: 90.9
click at [392, 209] on div "original 300 ml R$ 7,00 0 original 600 ml R$ 14,00 1" at bounding box center [446, 247] width 831 height 149
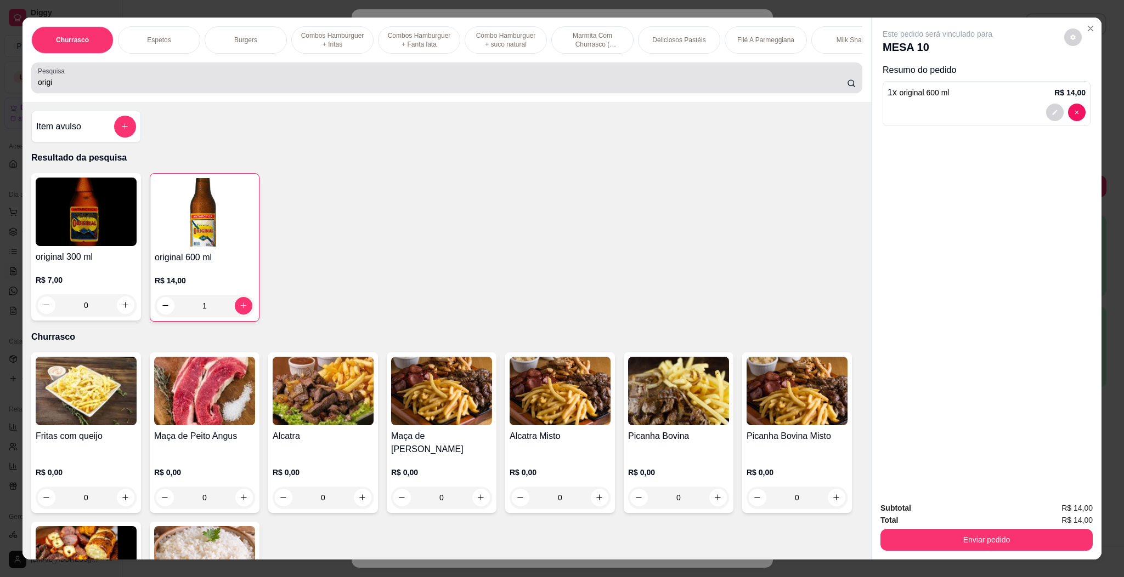
click at [329, 88] on div "origi" at bounding box center [447, 78] width 818 height 22
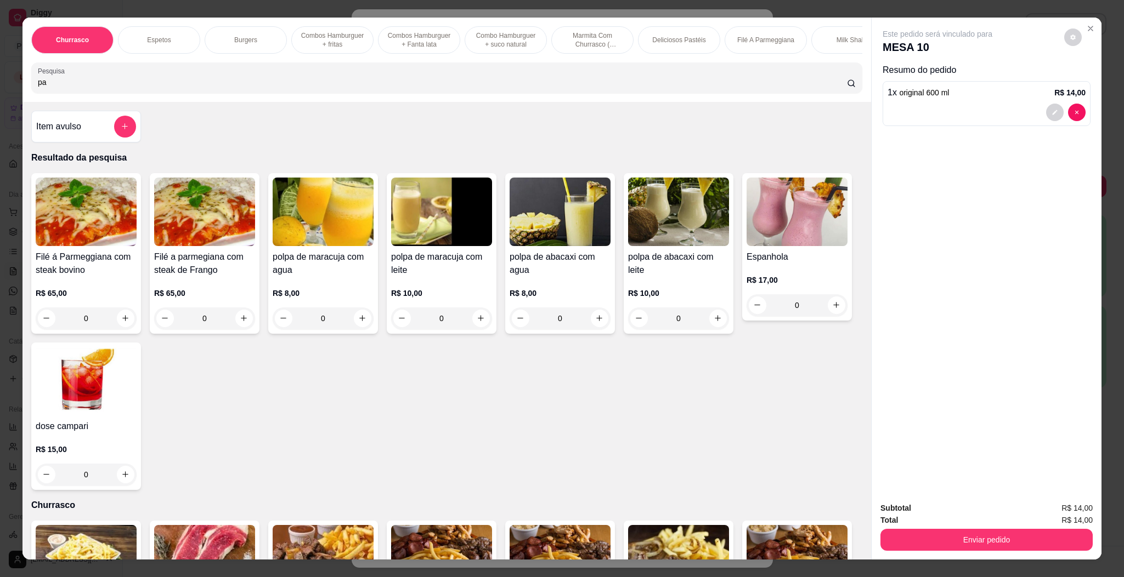
type input "pa"
click at [84, 138] on div "Item avulso" at bounding box center [86, 127] width 100 height 22
click at [1035, 556] on div "Subtotal R$ 14,00 Total R$ 14,00 Enviar pedido" at bounding box center [986, 527] width 230 height 66
click at [1035, 542] on button "Enviar pedido" at bounding box center [986, 540] width 206 height 21
click at [1060, 511] on button "Enviar pedido" at bounding box center [1062, 513] width 62 height 21
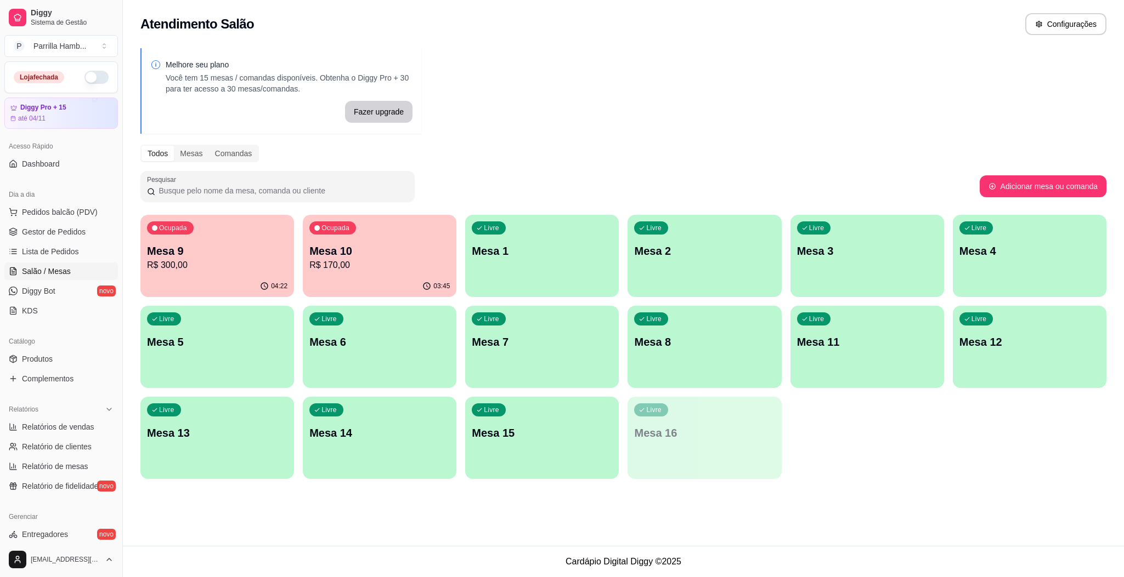
click at [341, 247] on p "Mesa 10" at bounding box center [379, 250] width 140 height 15
click at [214, 259] on p "R$ 300,00" at bounding box center [217, 265] width 140 height 13
click at [235, 269] on p "R$ 300,00" at bounding box center [217, 265] width 140 height 13
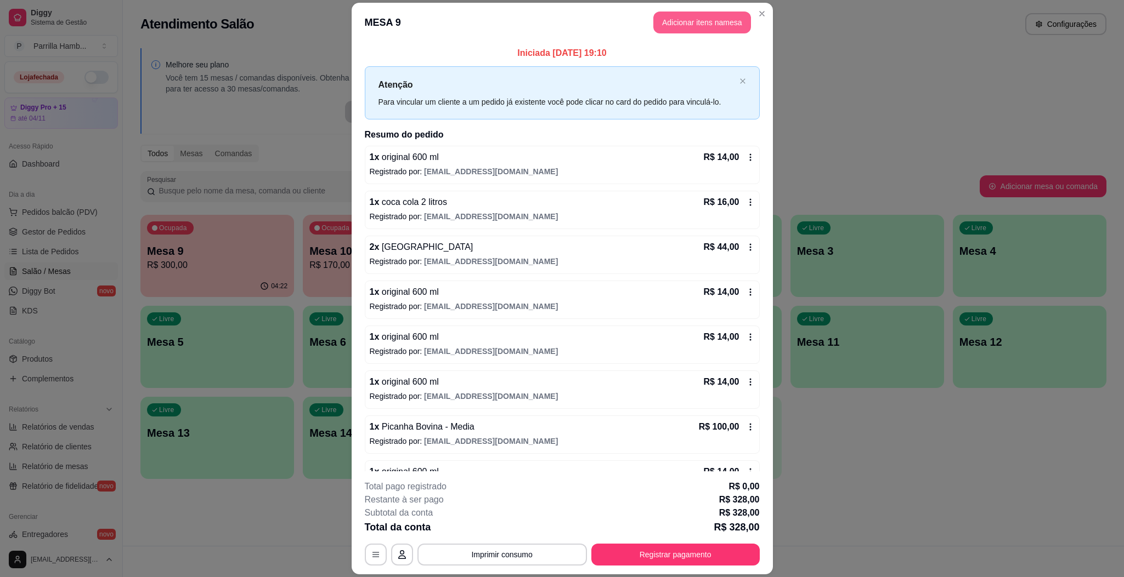
click at [707, 13] on button "Adicionar itens na mesa" at bounding box center [702, 23] width 98 height 22
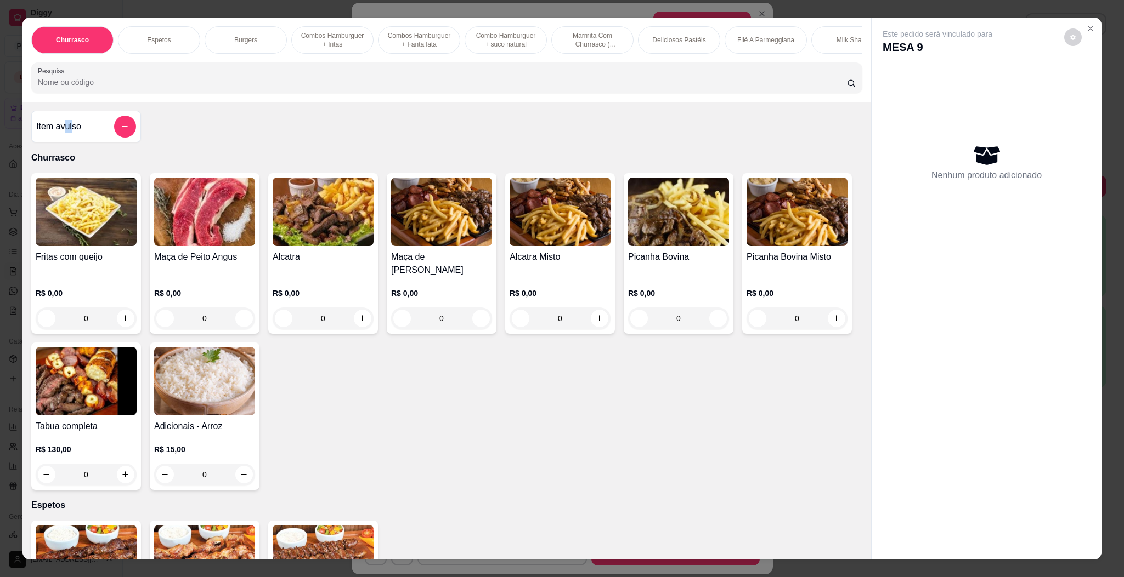
click at [68, 130] on div "Item avulso" at bounding box center [86, 127] width 100 height 22
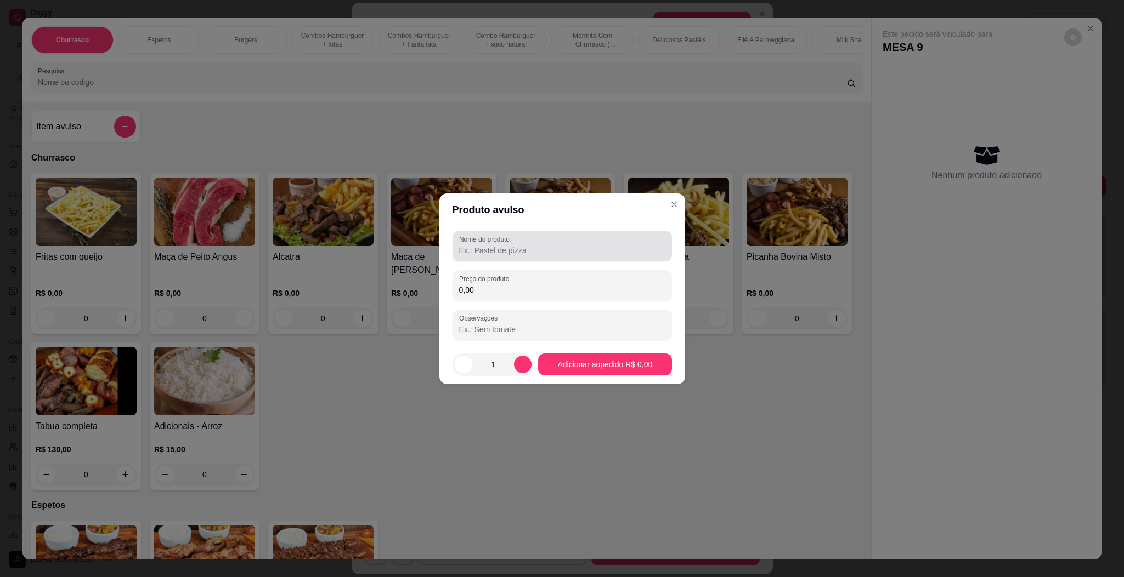
click at [531, 241] on div at bounding box center [562, 246] width 206 height 22
type input "paiol"
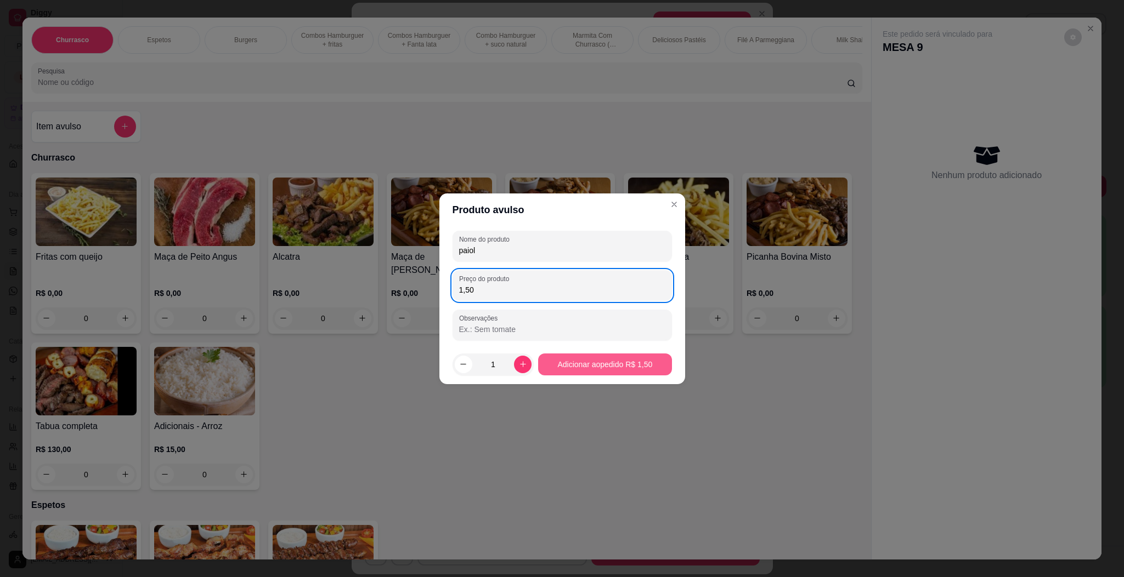
type input "1,50"
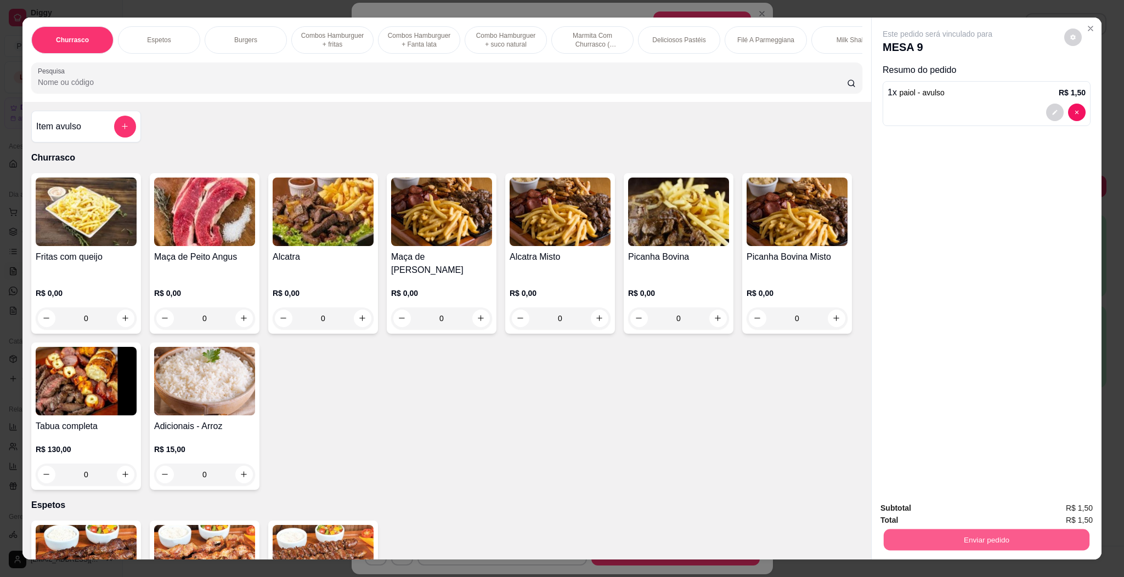
click at [939, 547] on button "Enviar pedido" at bounding box center [986, 540] width 206 height 21
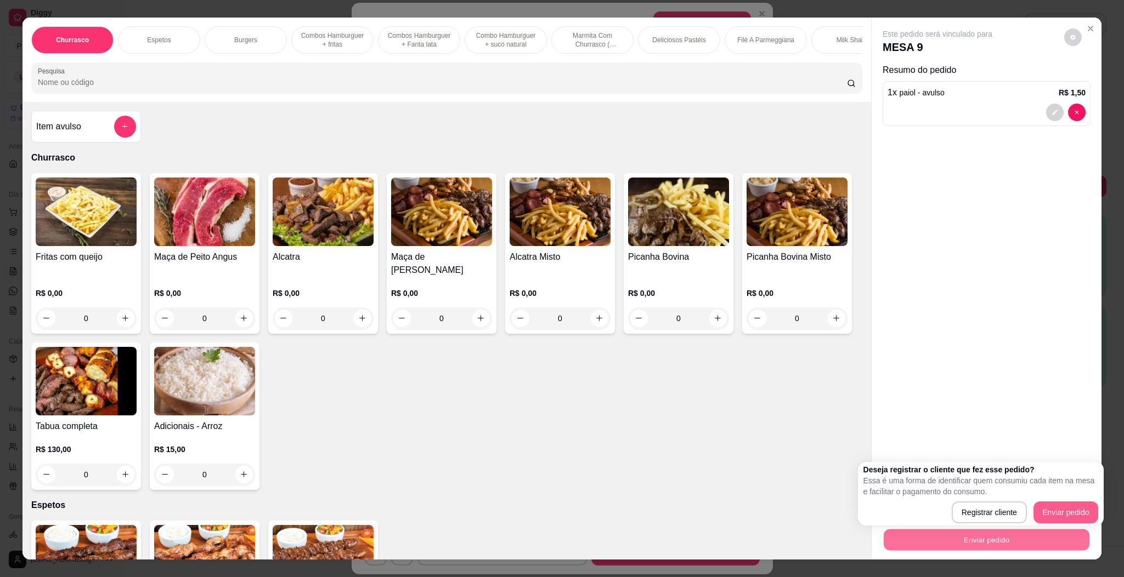
click at [1055, 501] on div "Deseja registrar o cliente que fez esse pedido? Essa é uma forma de identificar…" at bounding box center [980, 494] width 235 height 59
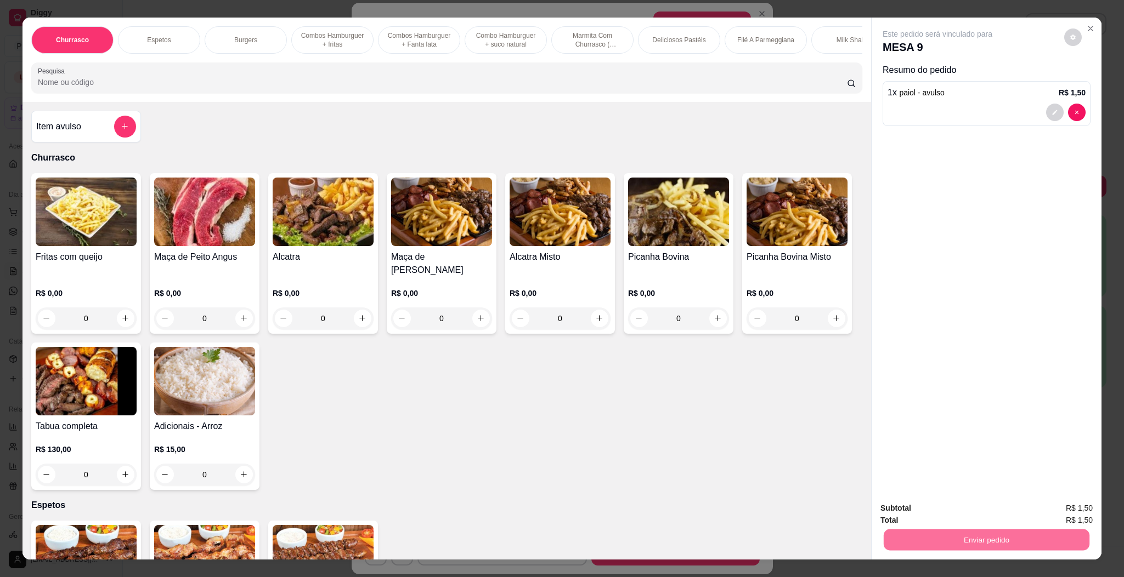
click at [1055, 503] on button "Enviar pedido" at bounding box center [1062, 513] width 60 height 20
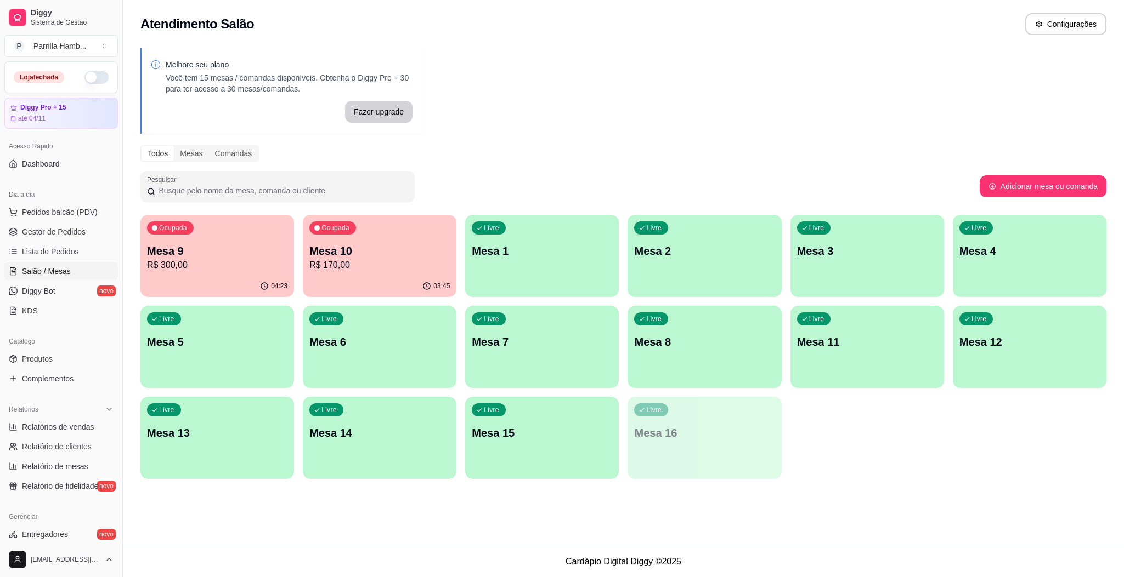
click at [341, 236] on div "Ocupada Mesa 10 R$ 170,00" at bounding box center [380, 245] width 154 height 61
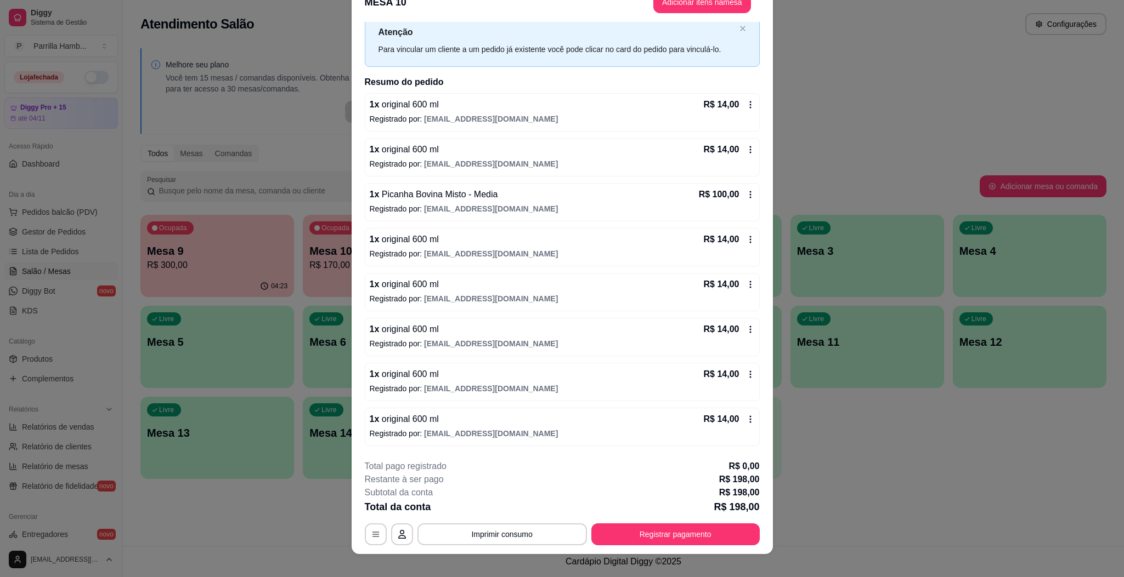
scroll to position [32, 0]
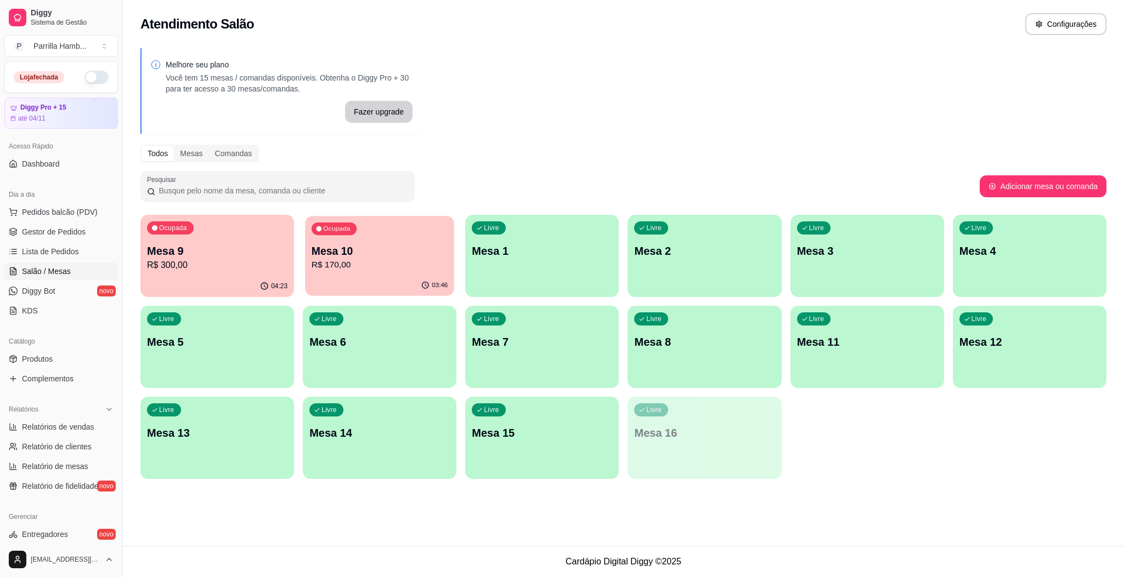
click at [381, 260] on p "R$ 170,00" at bounding box center [380, 265] width 136 height 13
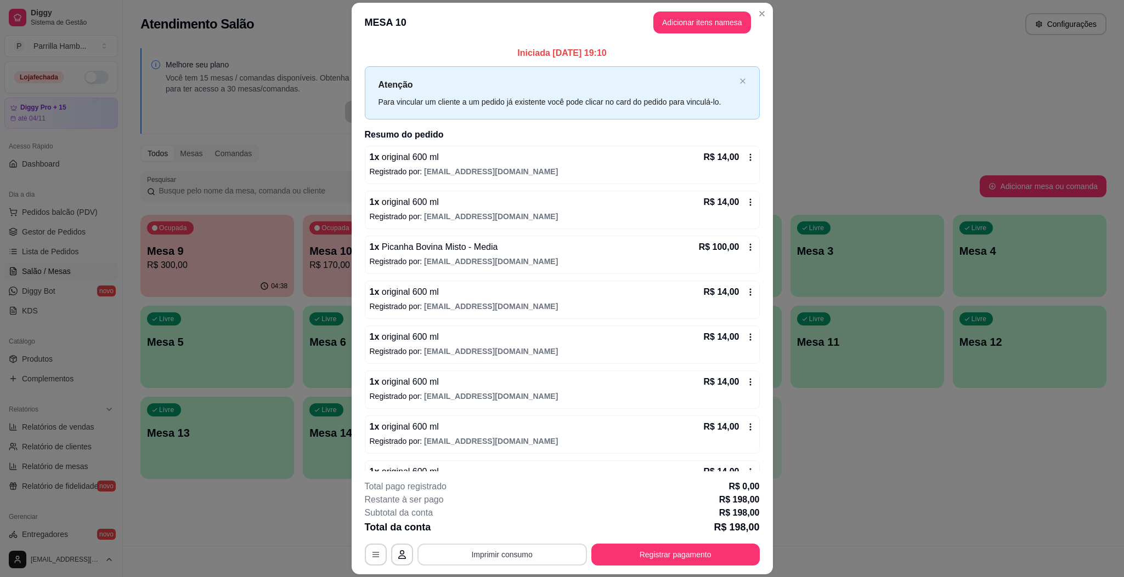
click at [512, 550] on button "Imprimir consumo" at bounding box center [501, 555] width 169 height 22
click at [491, 526] on button "IMPRESSORA" at bounding box center [499, 529] width 77 height 17
